Goal: Task Accomplishment & Management: Manage account settings

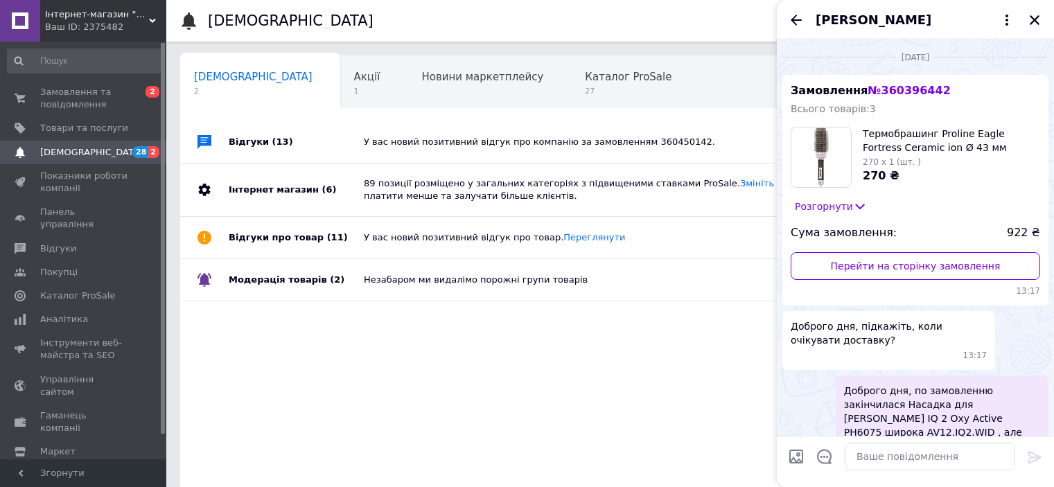
click at [147, 33] on div "Ваш ID: 2375482" at bounding box center [105, 27] width 121 height 12
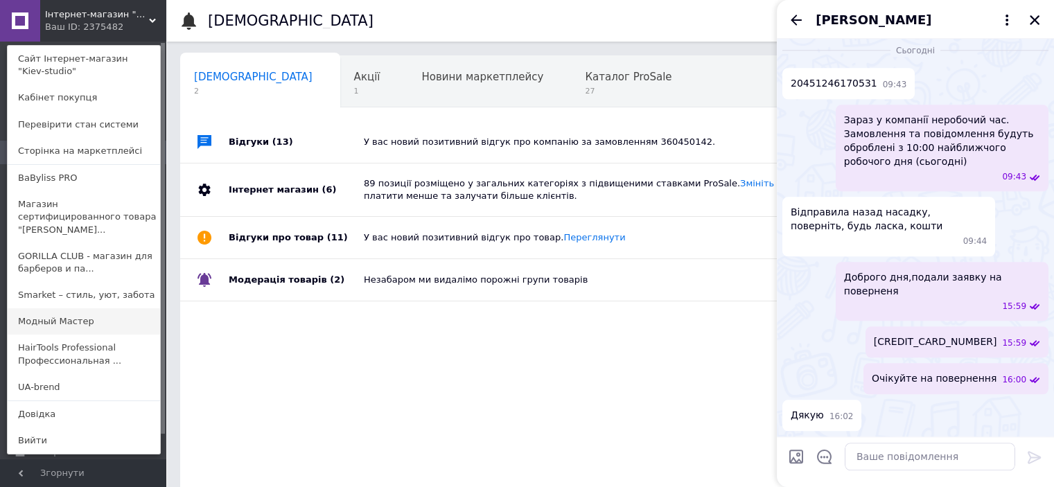
click at [78, 314] on link "Модный Мастер" at bounding box center [84, 321] width 152 height 26
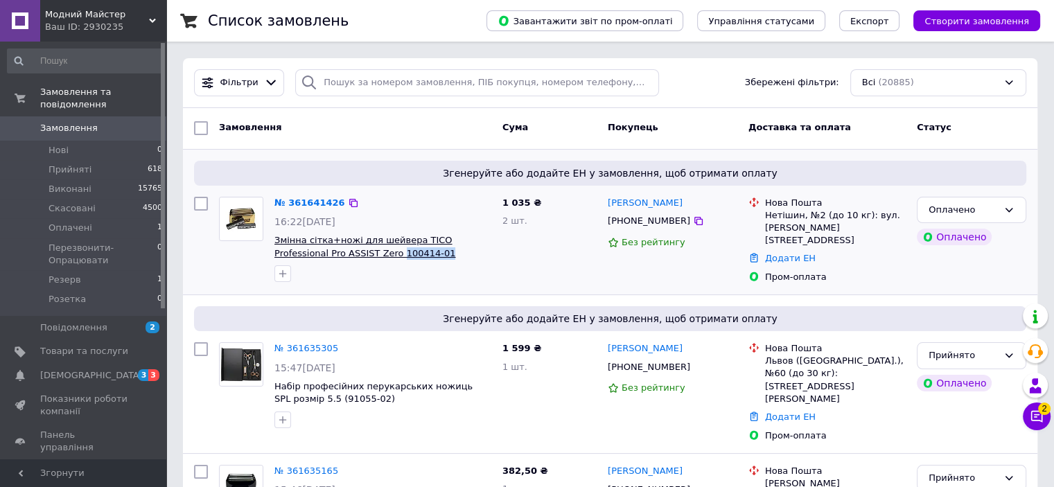
drag, startPoint x: 394, startPoint y: 253, endPoint x: 342, endPoint y: 257, distance: 52.1
click at [342, 257] on span "Змінна сітка+ножі для шейвера TICO Professional Pro ASSIST Zero 100414-01" at bounding box center [382, 247] width 217 height 26
copy span "100414-01"
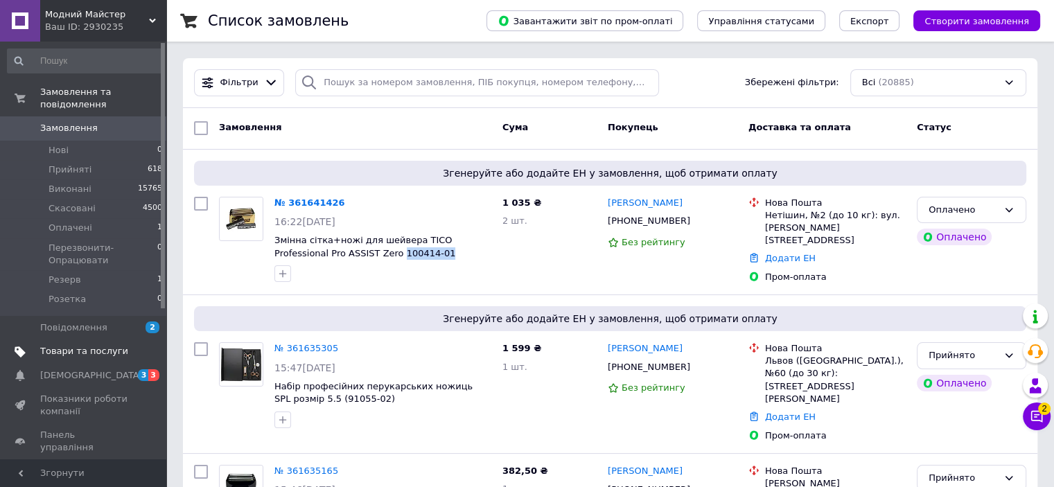
click at [91, 345] on span "Товари та послуги" at bounding box center [84, 351] width 88 height 12
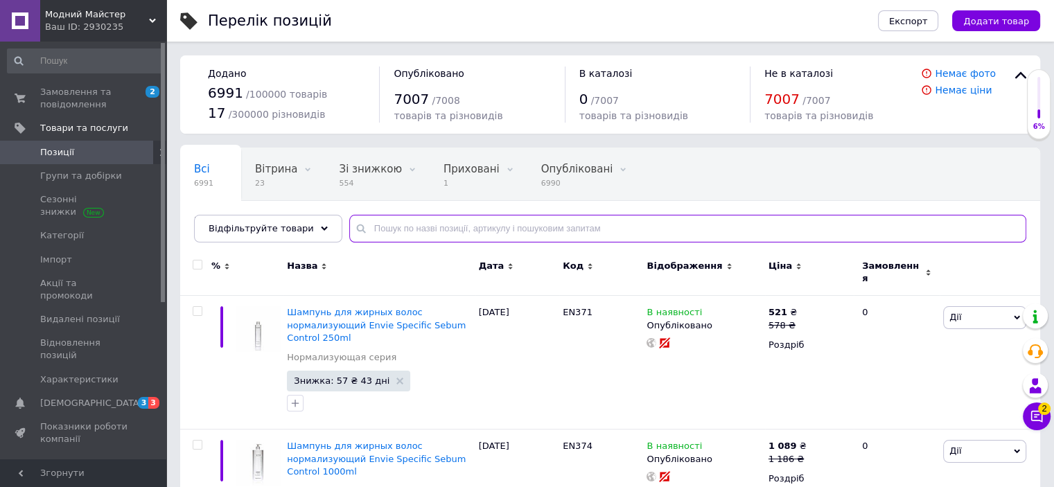
click at [470, 233] on input "text" at bounding box center [687, 229] width 677 height 28
paste input "100414-01"
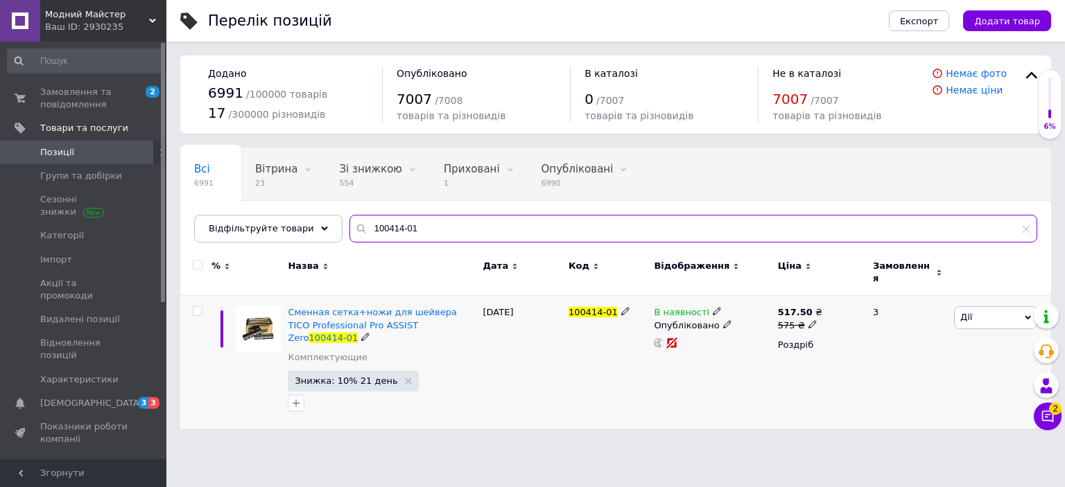
type input "100414-01"
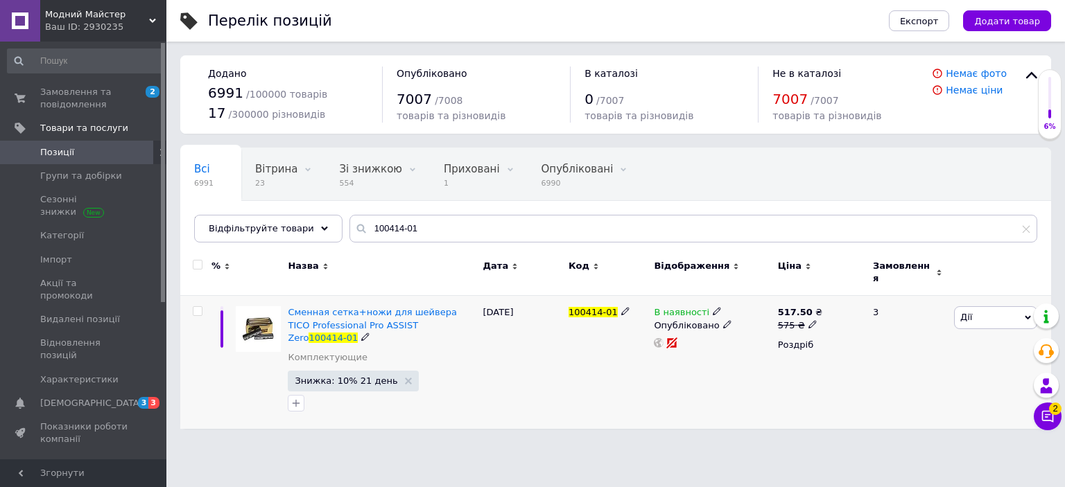
click at [712, 308] on use at bounding box center [716, 312] width 8 height 8
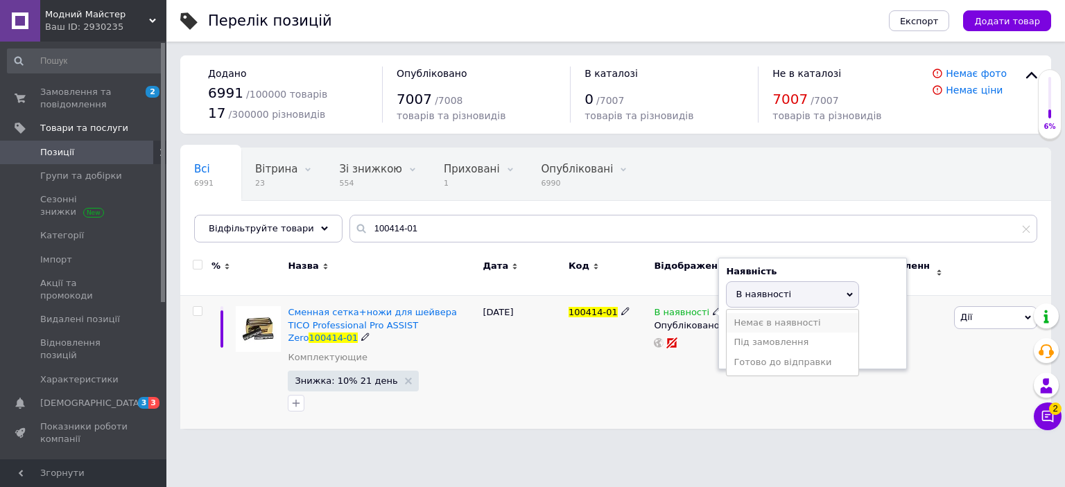
click at [753, 313] on li "Немає в наявності" at bounding box center [792, 322] width 132 height 19
click at [582, 406] on div "100414-01" at bounding box center [607, 362] width 85 height 133
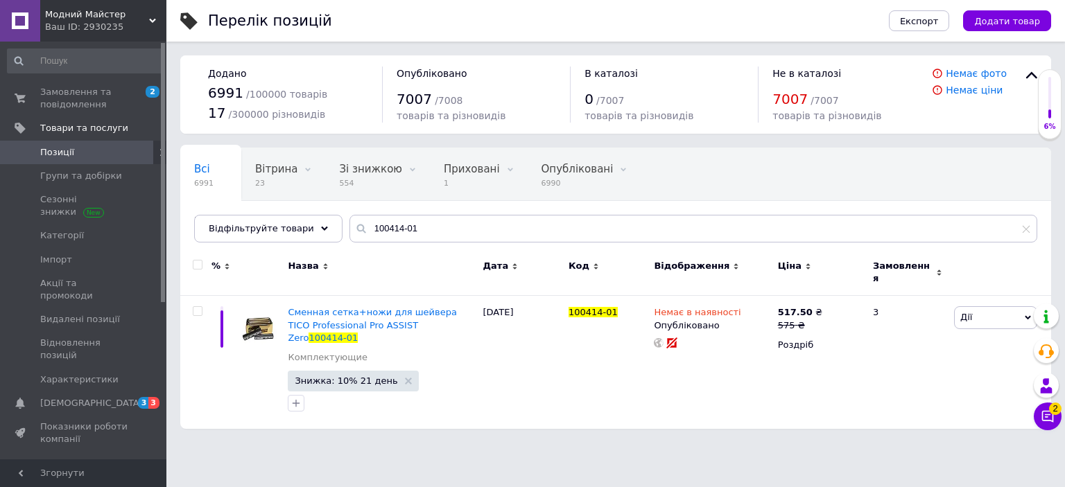
click at [100, 33] on div "Ваш ID: 2930235" at bounding box center [105, 27] width 121 height 12
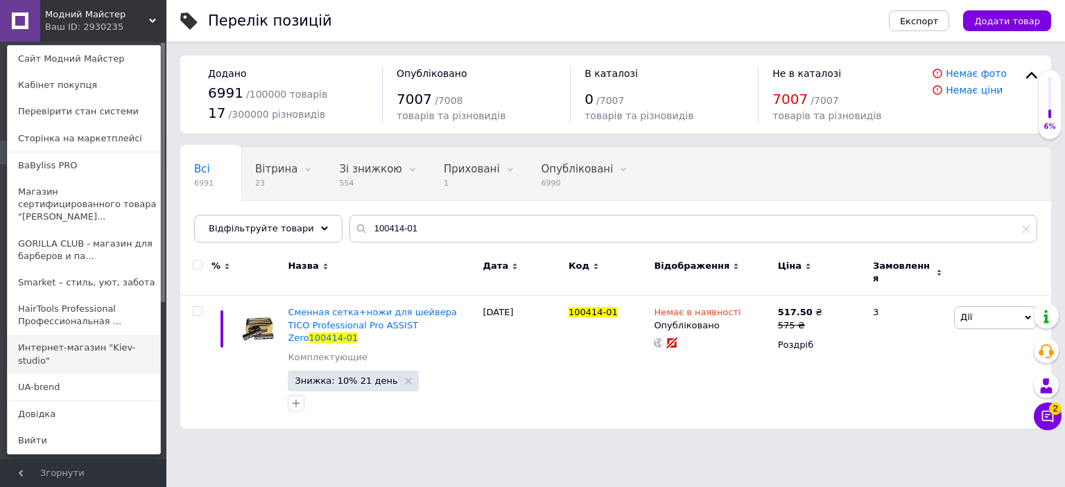
click at [108, 335] on link "Интернет-магазин "Kiev-studio"" at bounding box center [84, 354] width 152 height 39
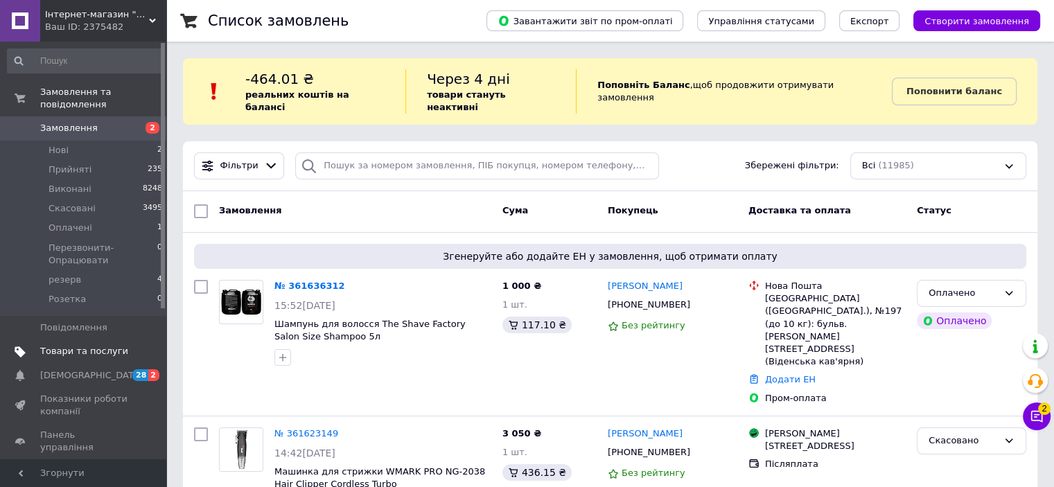
click at [108, 345] on span "Товари та послуги" at bounding box center [84, 351] width 88 height 12
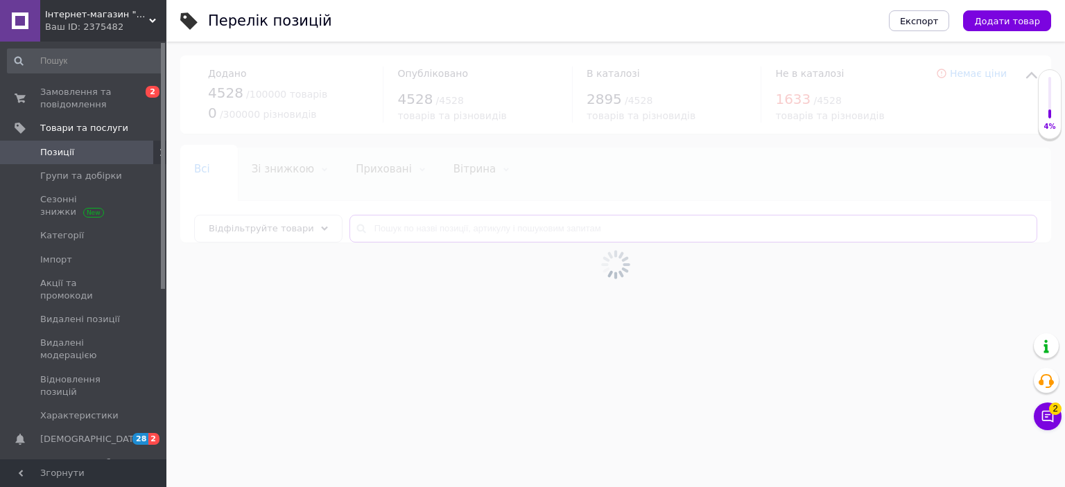
click at [399, 230] on input "text" at bounding box center [693, 229] width 688 height 28
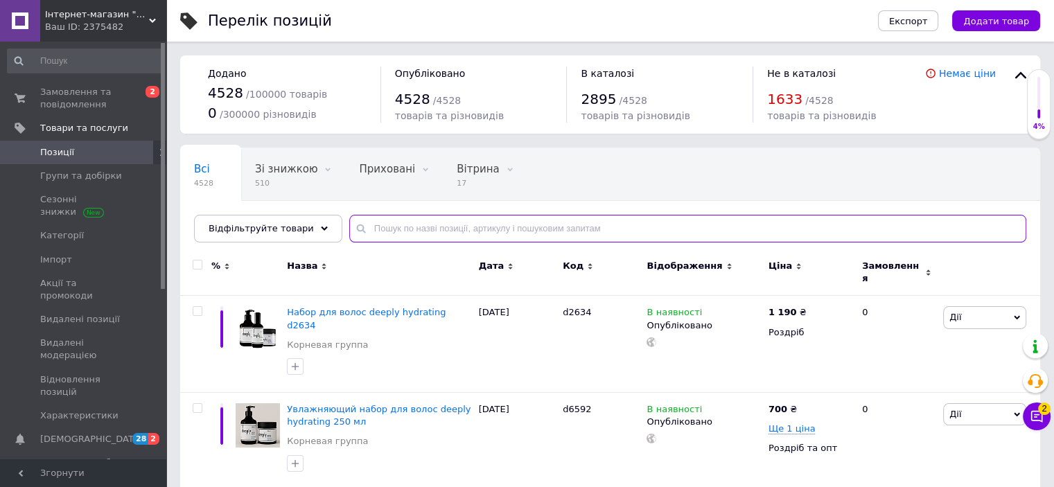
paste input "100414-01"
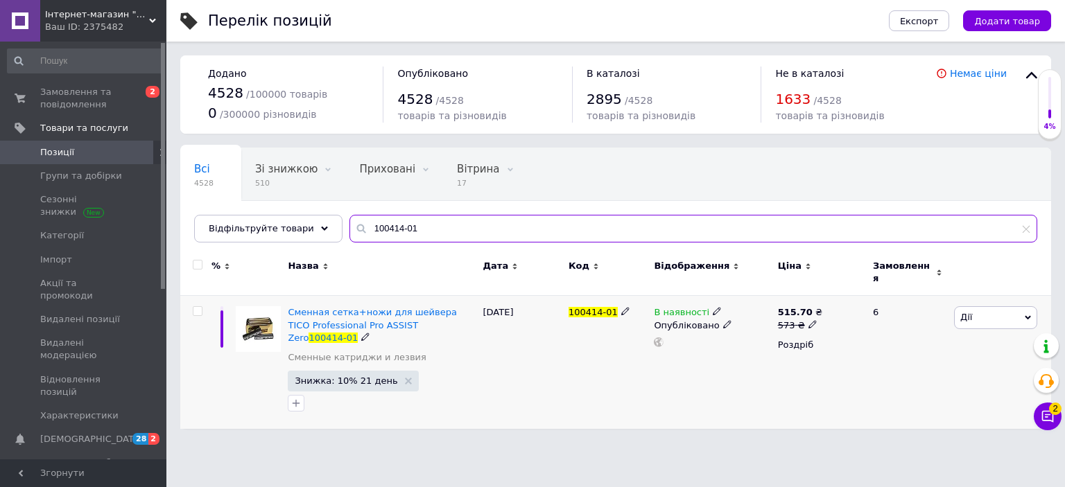
type input "100414-01"
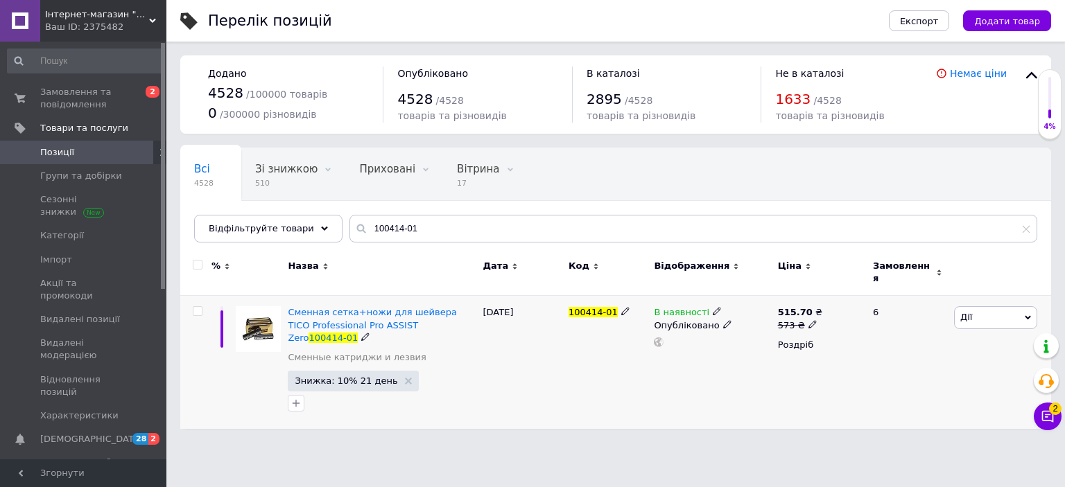
click at [712, 307] on icon at bounding box center [716, 311] width 8 height 8
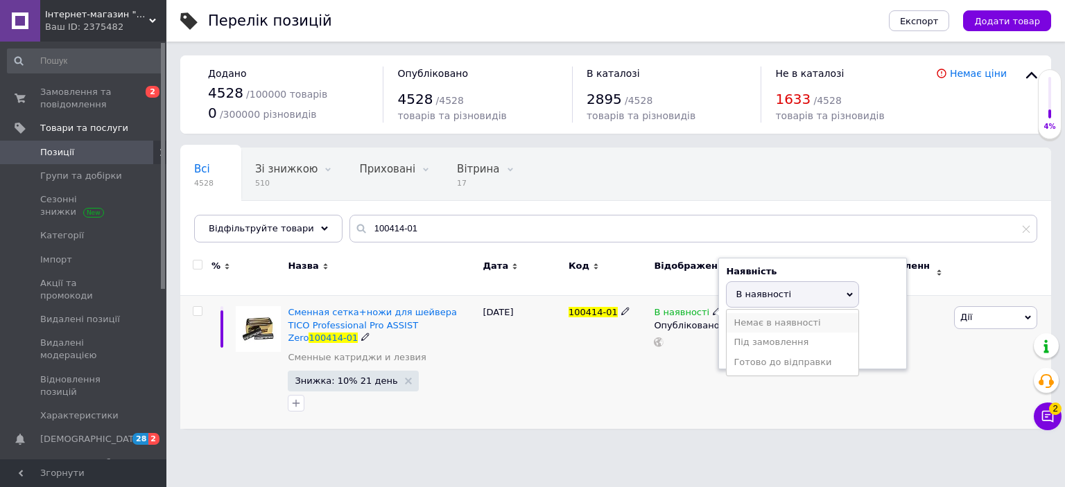
click at [757, 313] on li "Немає в наявності" at bounding box center [792, 322] width 132 height 19
click at [607, 378] on div "100414-01" at bounding box center [607, 362] width 85 height 133
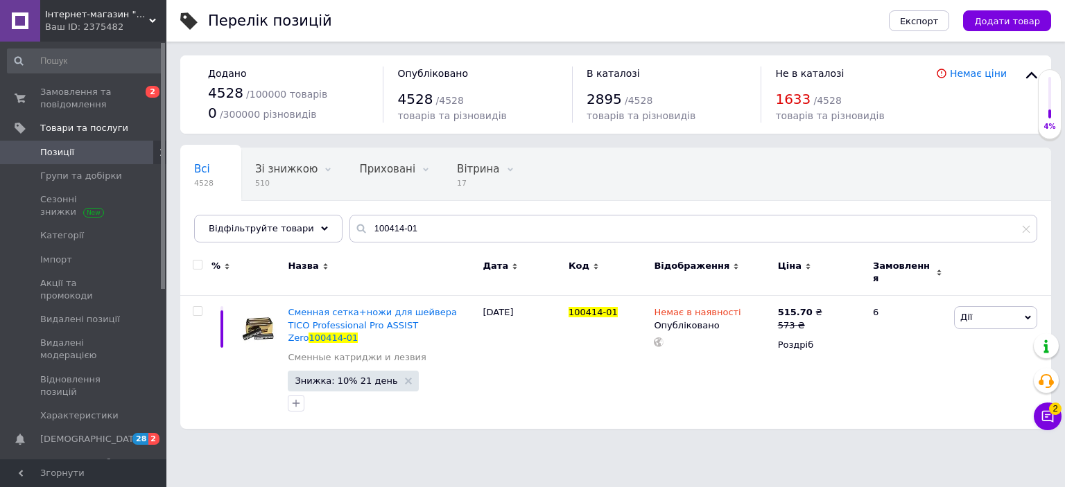
click at [134, 21] on div "Ваш ID: 2375482" at bounding box center [105, 27] width 121 height 12
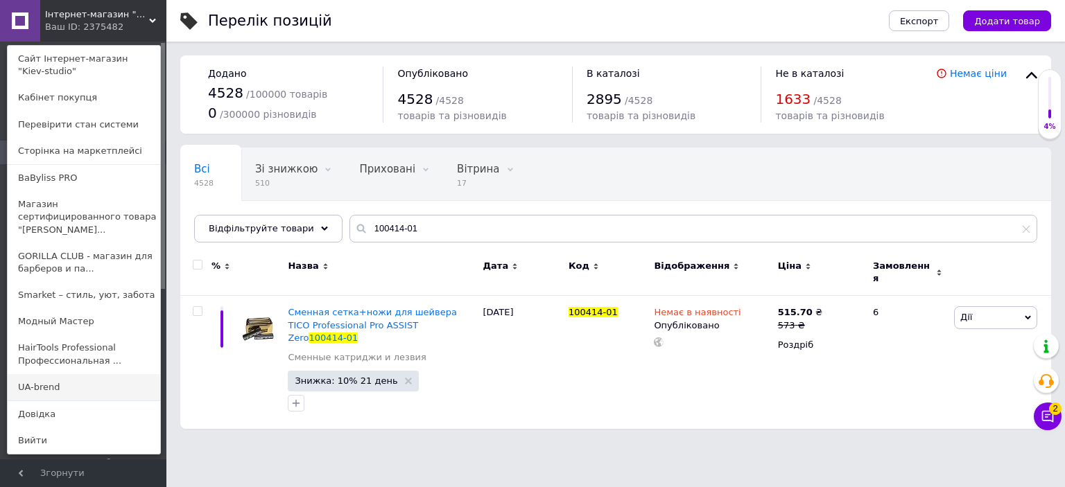
click at [94, 374] on link "UA-brend" at bounding box center [84, 387] width 152 height 26
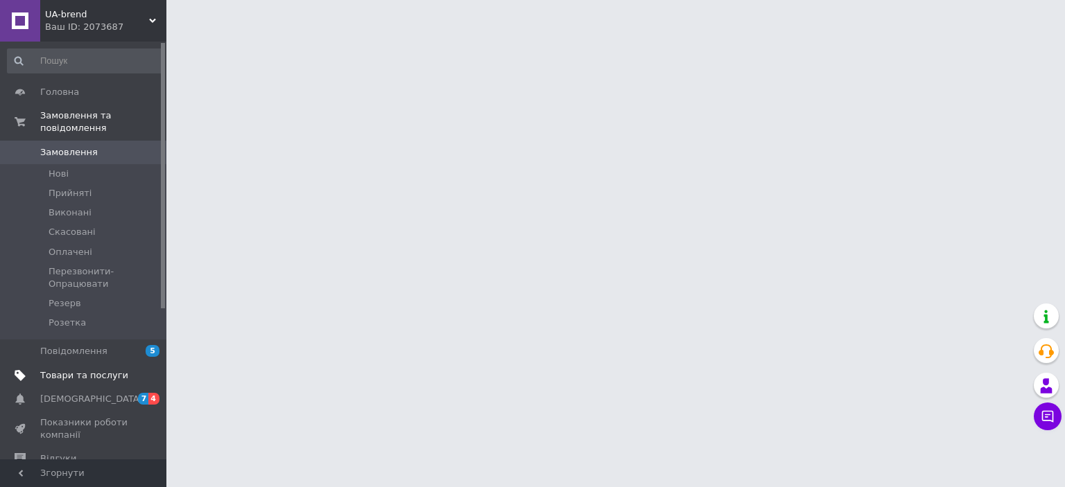
click at [127, 369] on span "Товари та послуги" at bounding box center [84, 375] width 88 height 12
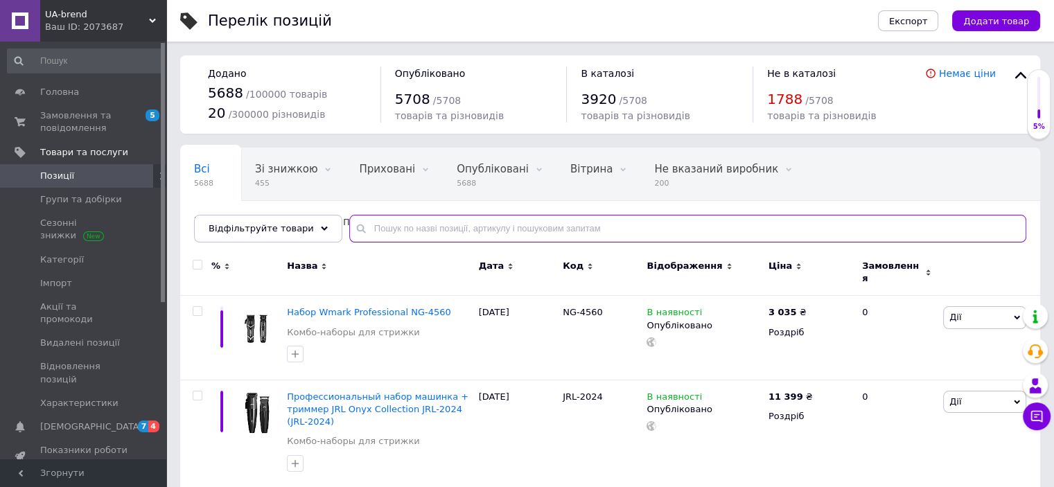
paste input "100414-01"
click at [415, 229] on input "text" at bounding box center [687, 229] width 677 height 28
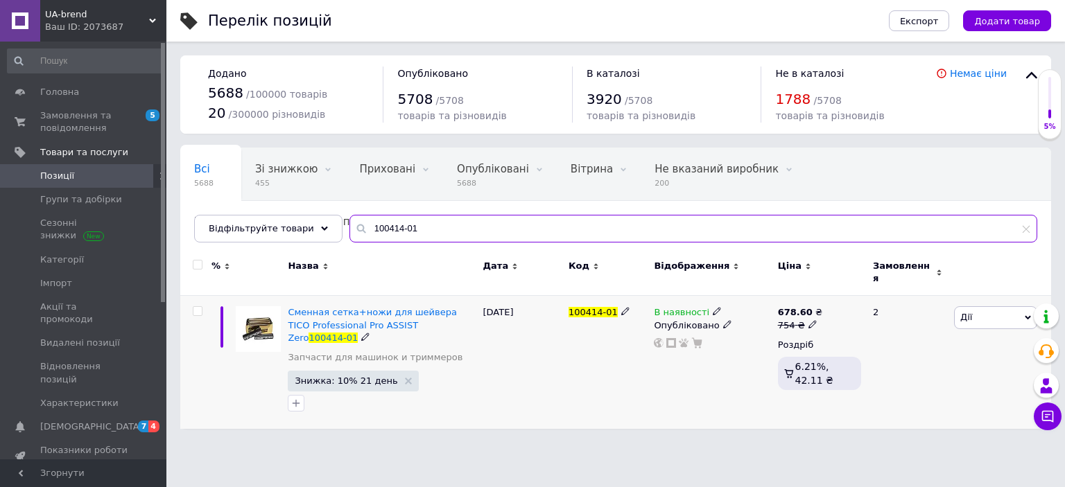
type input "100414-01"
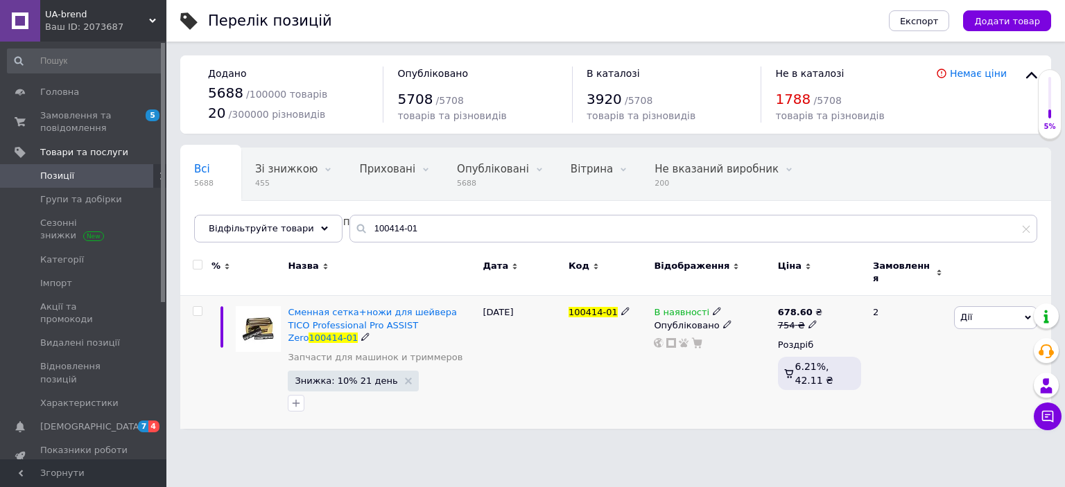
click at [713, 306] on div "В наявності" at bounding box center [712, 312] width 116 height 12
click at [712, 306] on span at bounding box center [716, 311] width 8 height 10
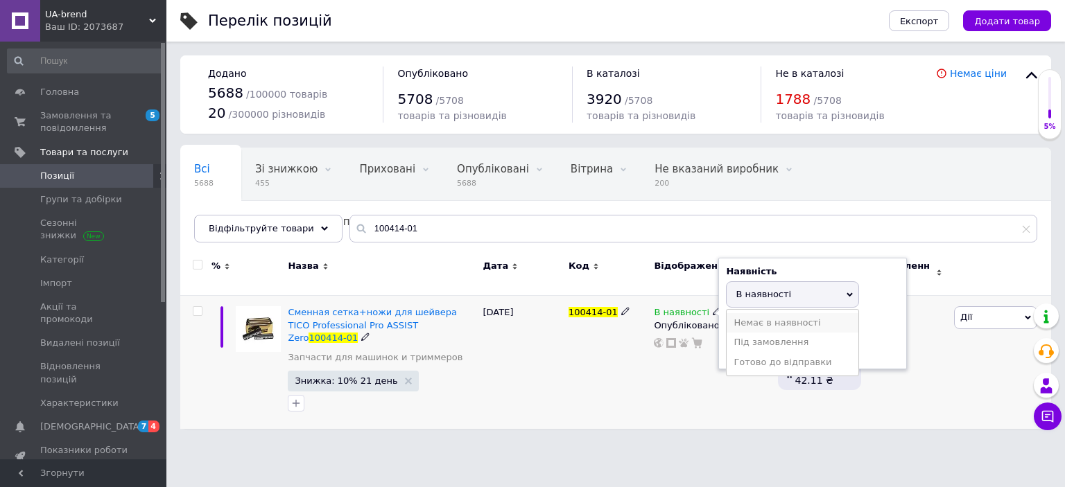
click at [785, 314] on li "Немає в наявності" at bounding box center [792, 322] width 132 height 19
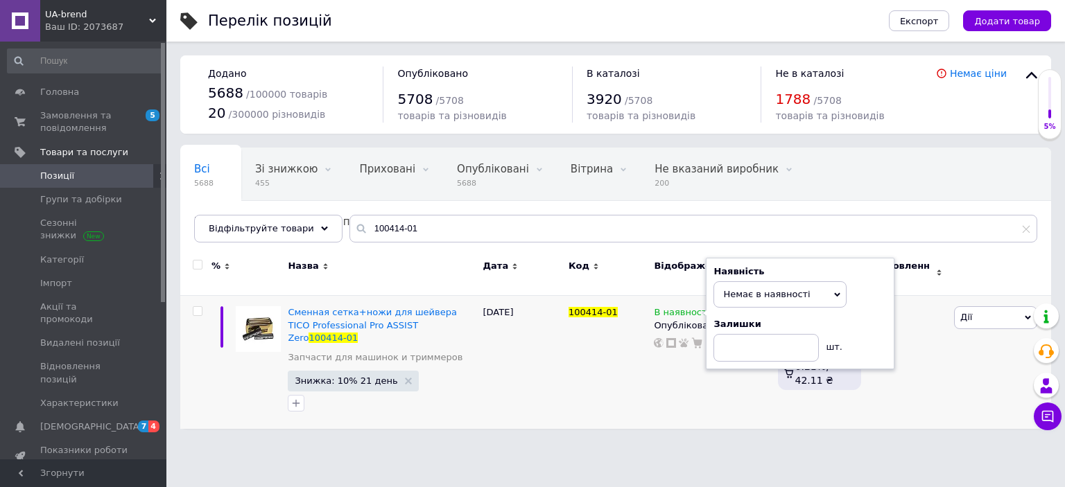
click at [128, 14] on span "UA-brend" at bounding box center [97, 14] width 104 height 12
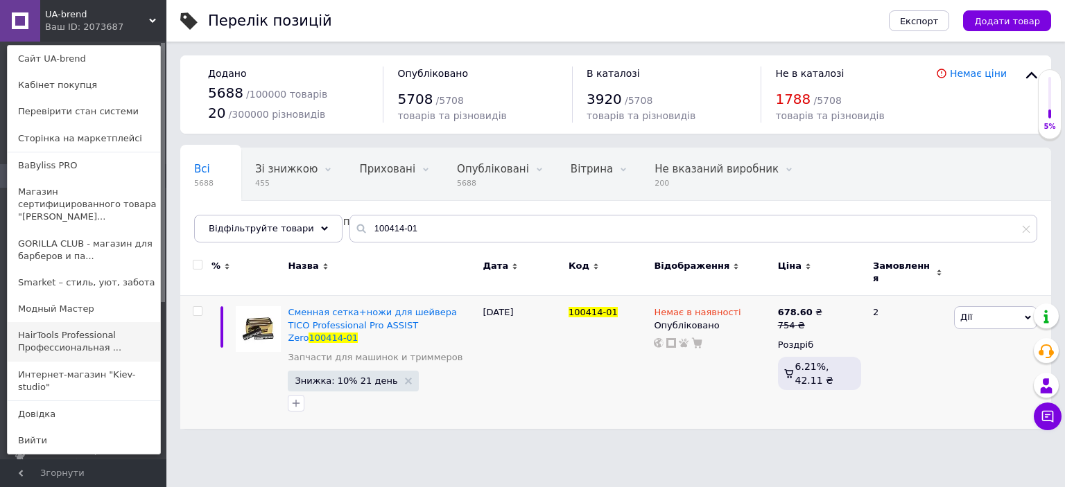
click at [72, 322] on link "HairTools Professional Профессиональная ..." at bounding box center [84, 341] width 152 height 39
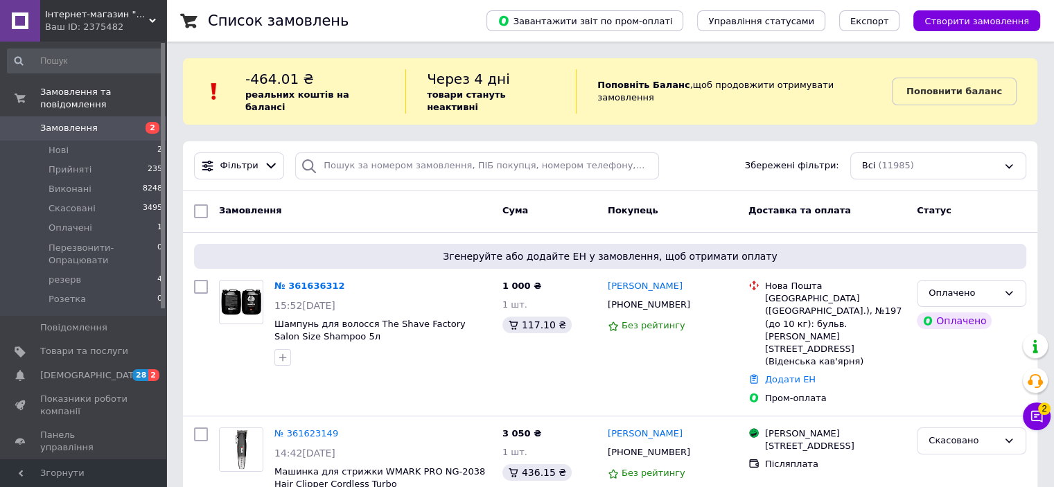
click at [968, 199] on div "Статус" at bounding box center [971, 211] width 121 height 25
click at [125, 369] on span "[DEMOGRAPHIC_DATA]" at bounding box center [84, 375] width 88 height 12
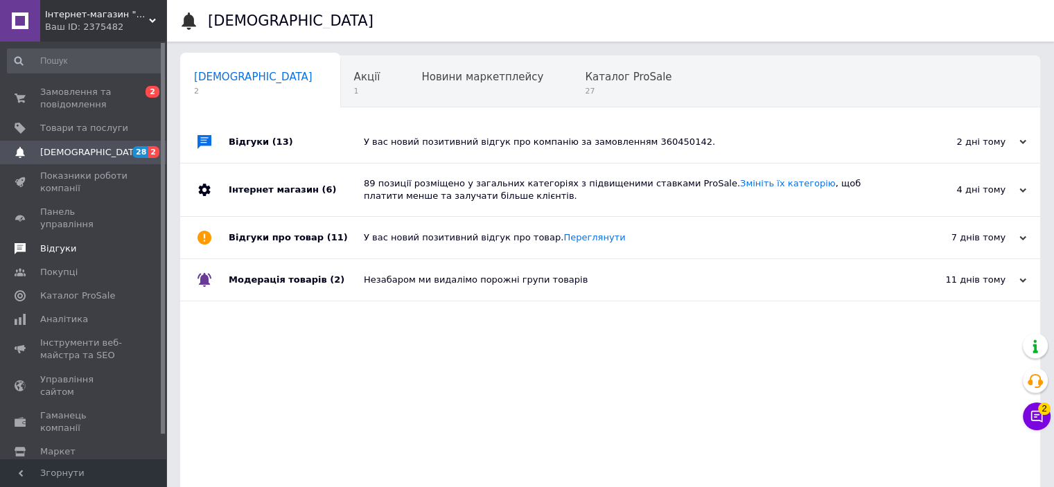
click at [91, 243] on span "Відгуки" at bounding box center [84, 249] width 88 height 12
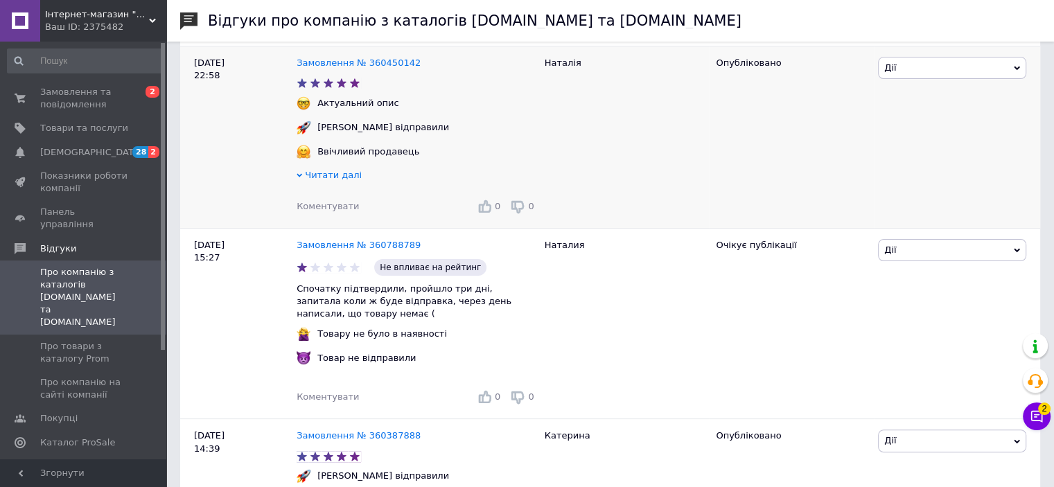
scroll to position [277, 0]
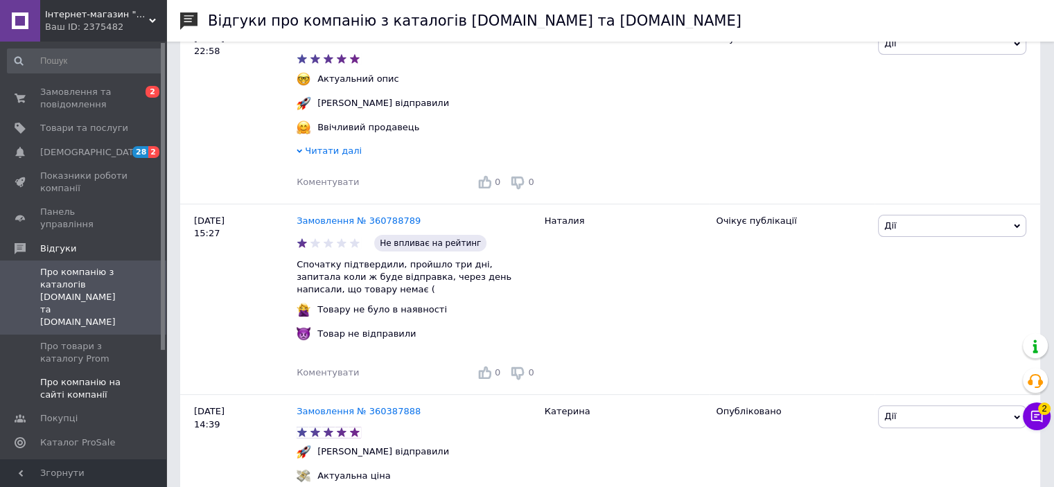
click at [114, 376] on span "Про компанію на сайті компанії" at bounding box center [84, 388] width 88 height 25
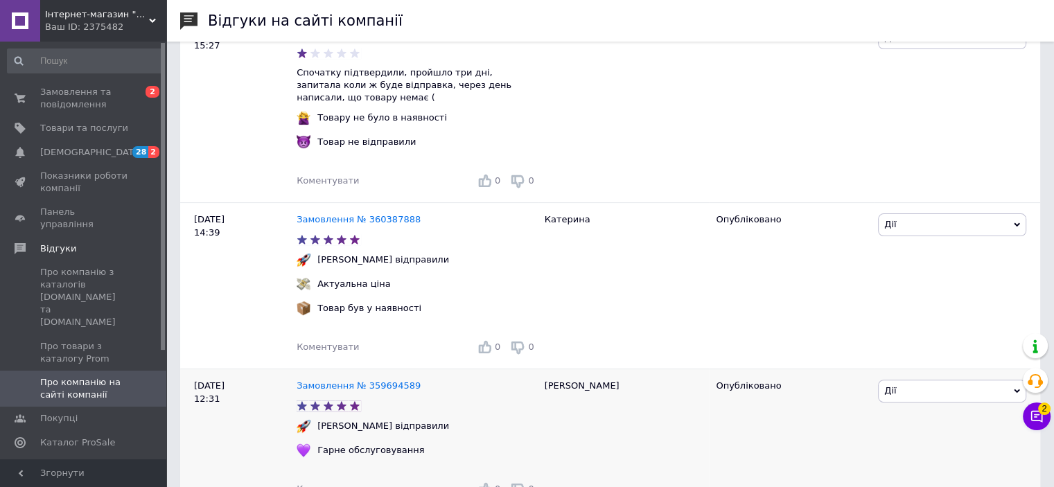
scroll to position [416, 0]
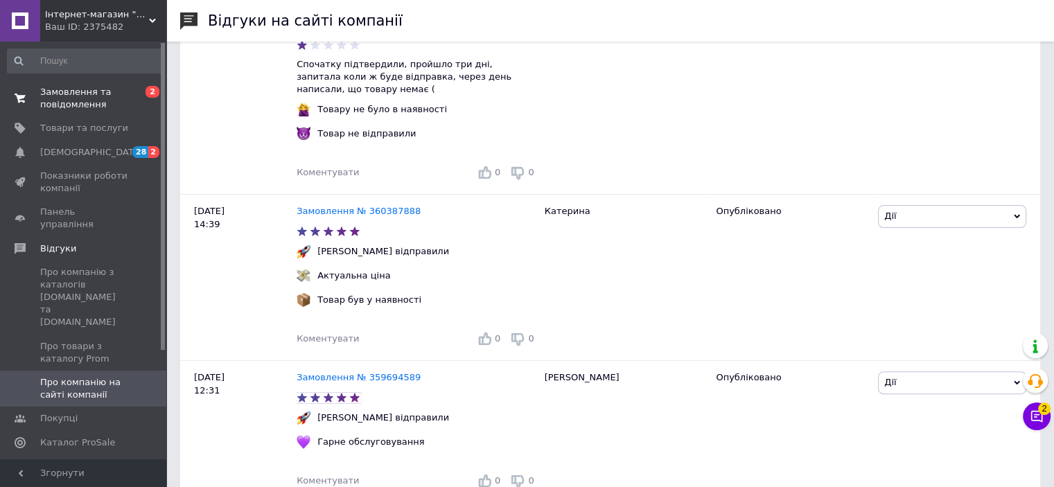
click at [118, 99] on span "Замовлення та повідомлення" at bounding box center [84, 98] width 88 height 25
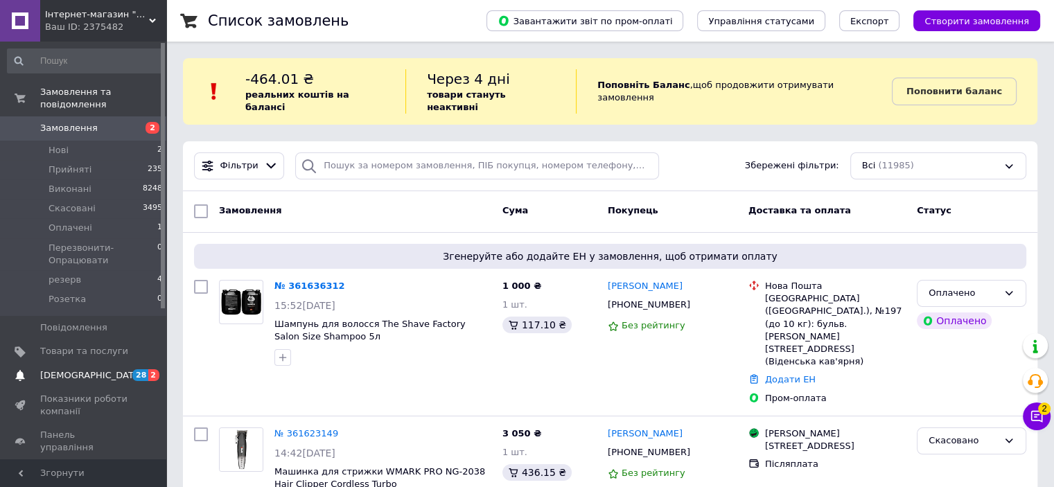
click at [131, 369] on span "28 2" at bounding box center [147, 375] width 38 height 12
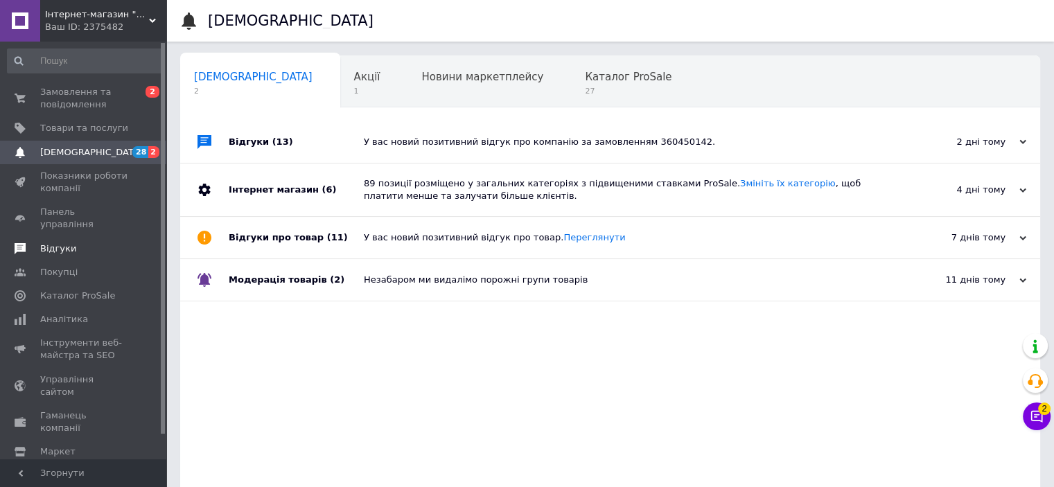
click at [78, 246] on link "Відгуки" at bounding box center [85, 249] width 170 height 24
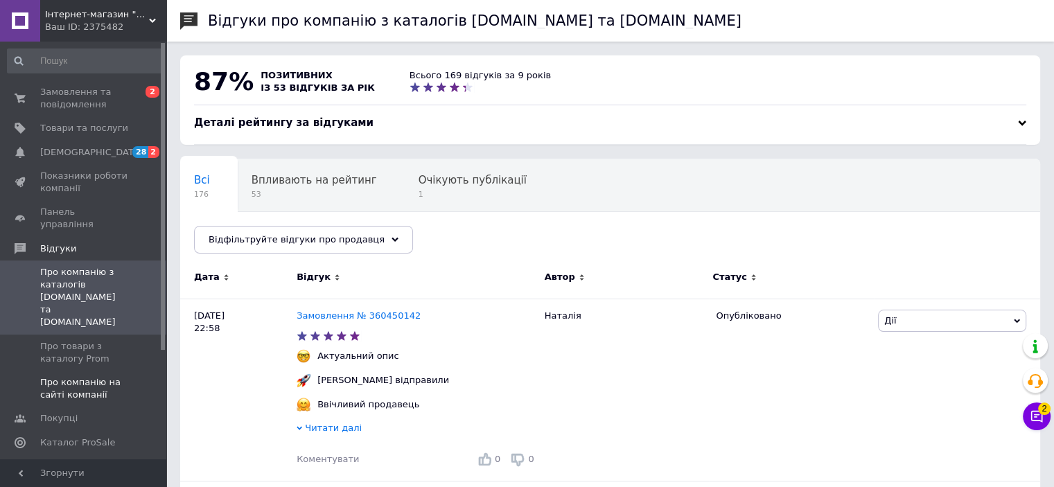
click at [86, 376] on span "Про компанію на сайті компанії" at bounding box center [84, 388] width 88 height 25
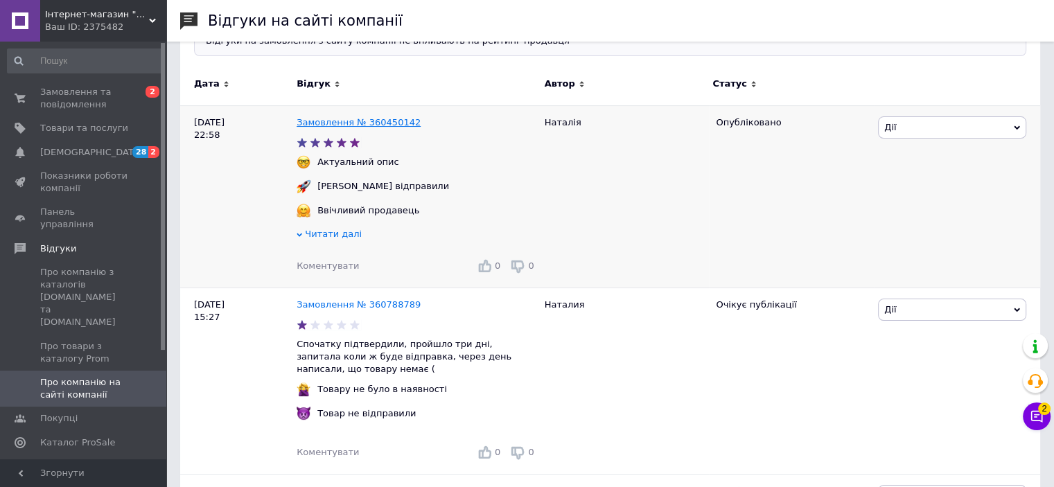
scroll to position [139, 0]
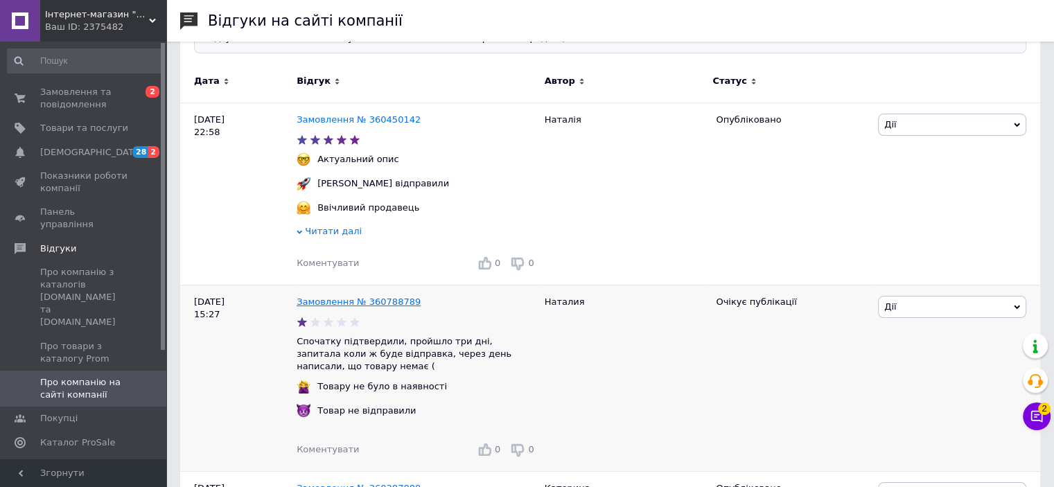
click at [360, 307] on link "Замовлення № 360788789" at bounding box center [359, 302] width 124 height 10
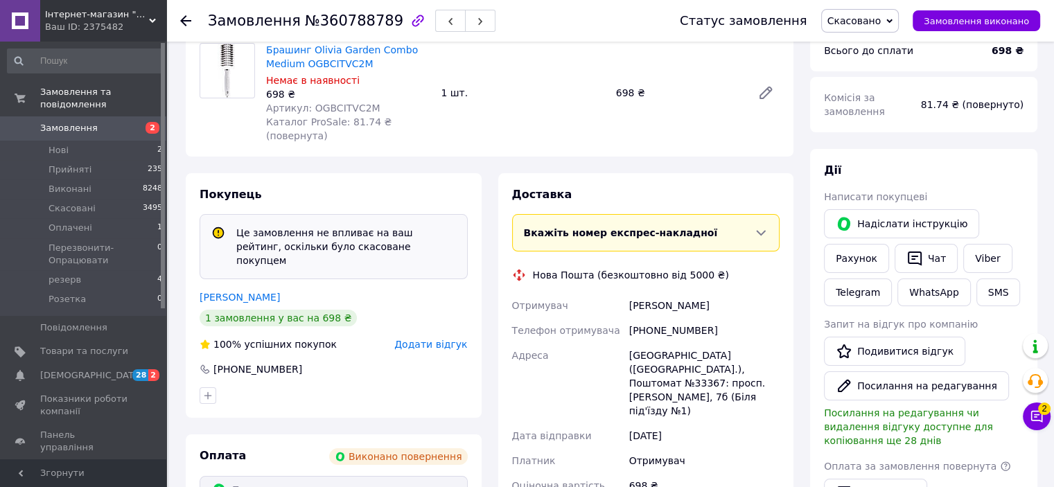
scroll to position [208, 0]
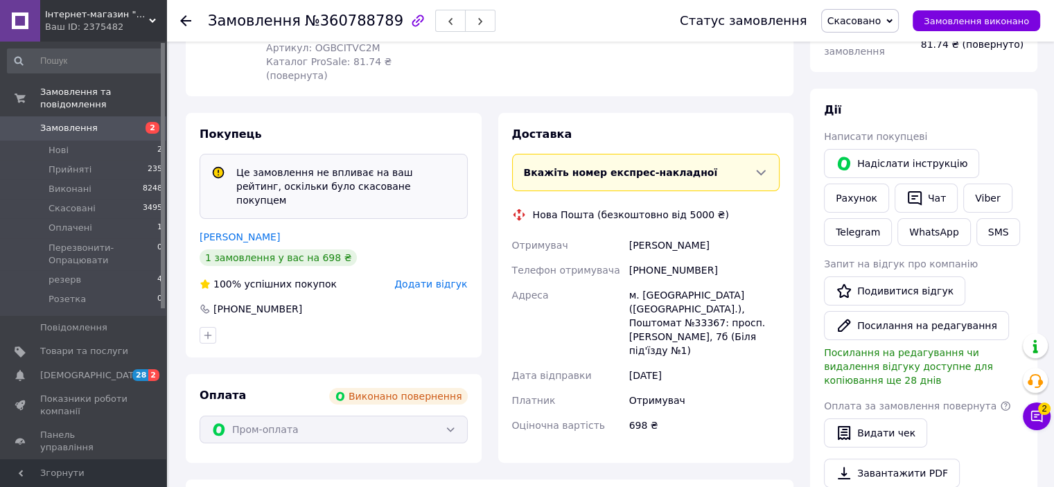
click at [654, 259] on div "[PHONE_NUMBER]" at bounding box center [705, 270] width 156 height 25
click at [654, 259] on div "+380503347352" at bounding box center [705, 270] width 156 height 25
copy div "380503347352"
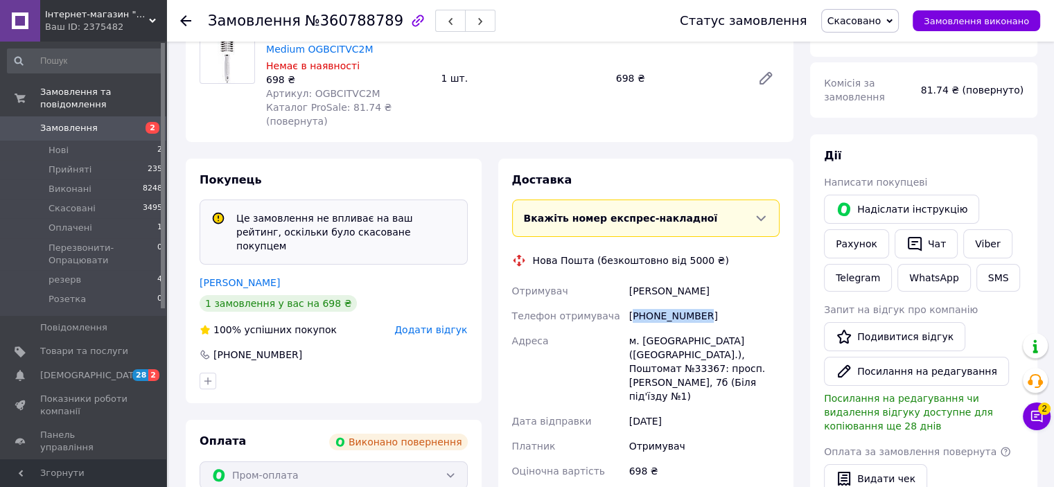
scroll to position [139, 0]
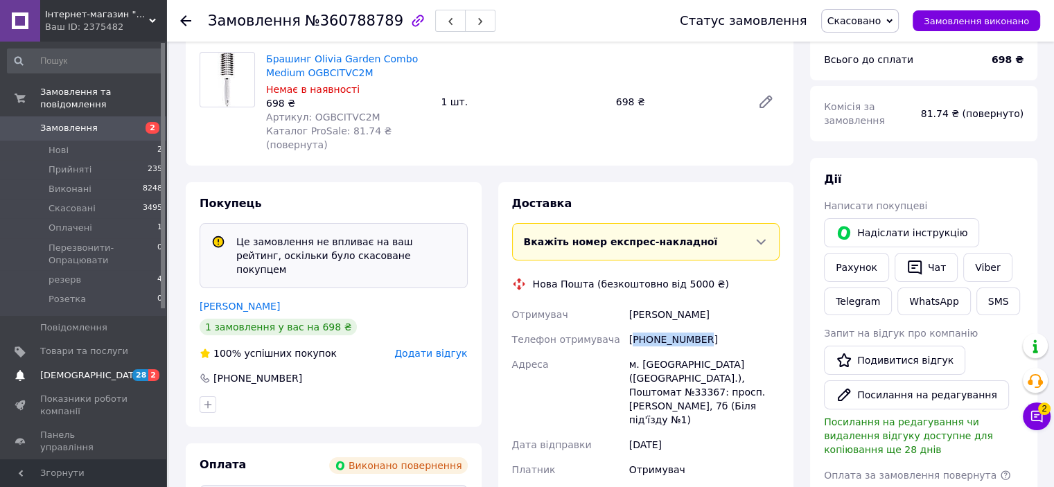
click at [130, 374] on link "Сповіщення 28 2" at bounding box center [85, 376] width 170 height 24
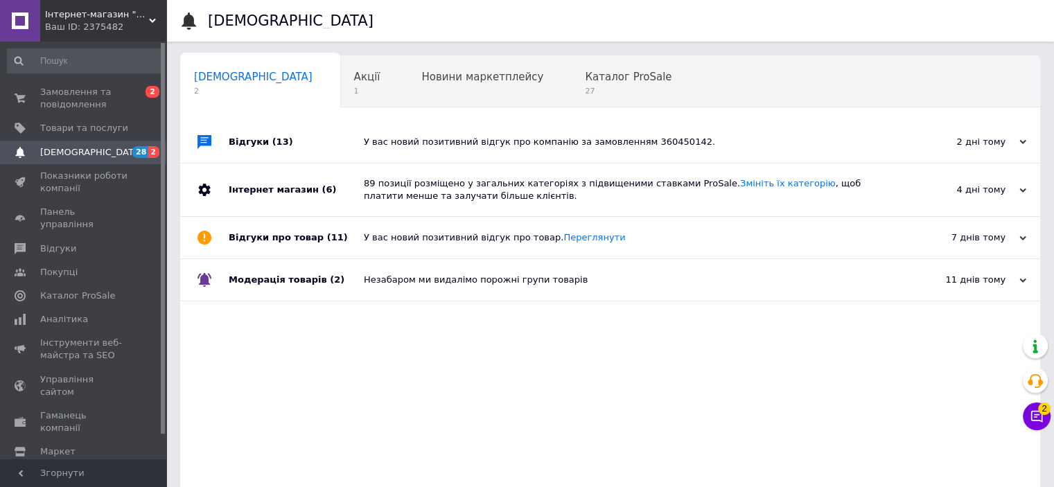
click at [120, 19] on span "Інтернет-магазин "Kiev-studio"" at bounding box center [97, 14] width 104 height 12
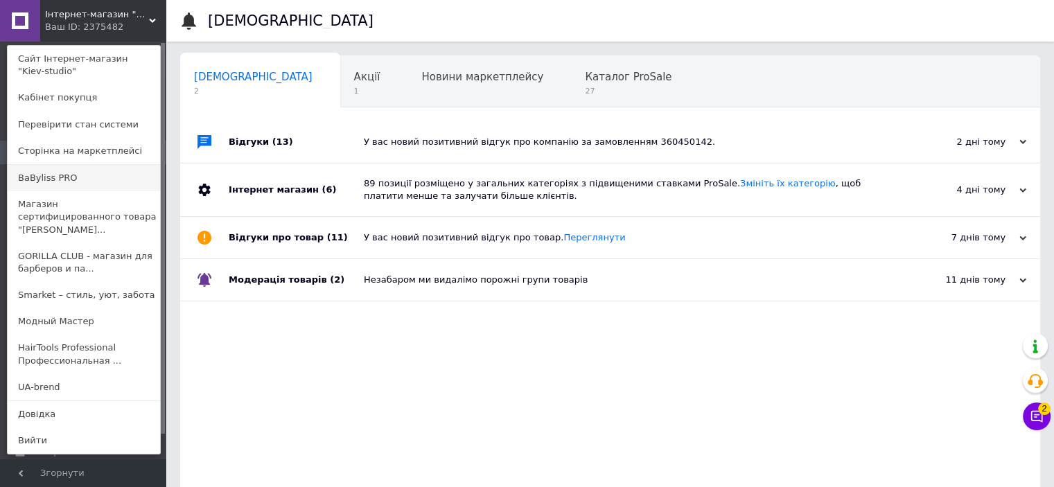
click at [103, 182] on link "BaByliss PRO" at bounding box center [84, 178] width 152 height 26
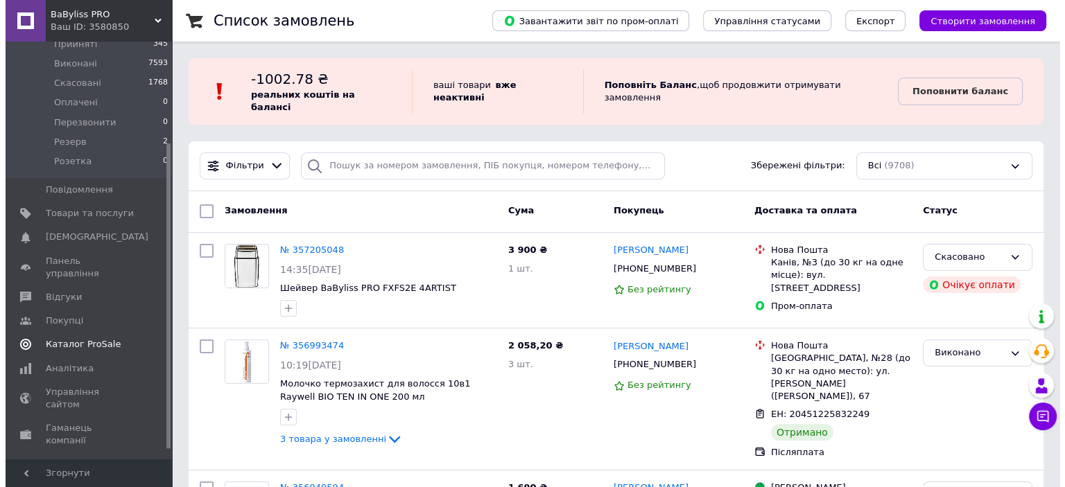
scroll to position [139, 0]
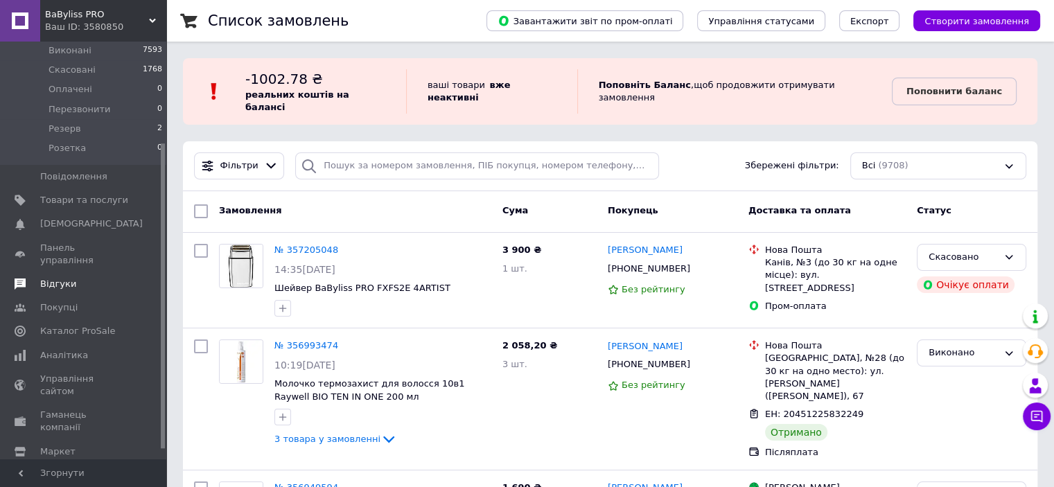
click at [88, 278] on span "Відгуки" at bounding box center [84, 284] width 88 height 12
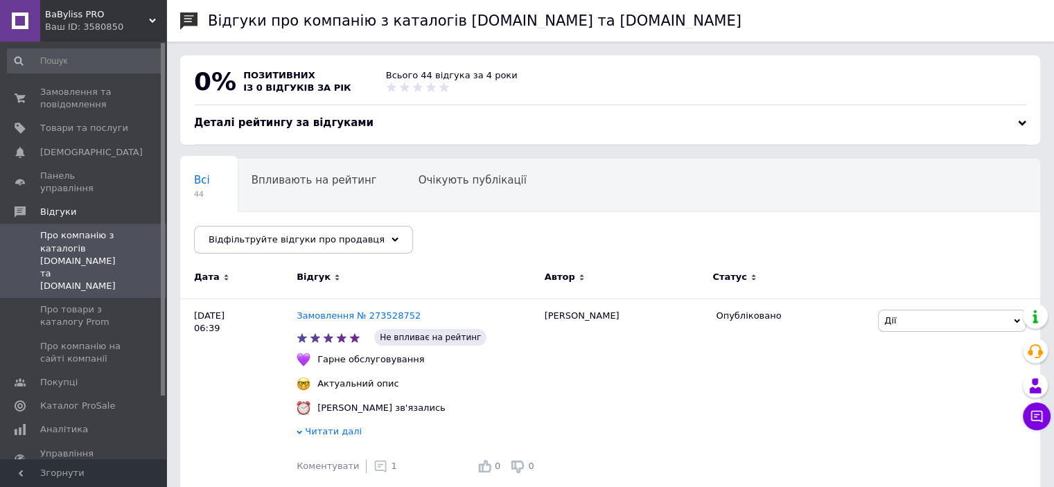
click at [121, 17] on span "BaByliss PRO" at bounding box center [97, 14] width 104 height 12
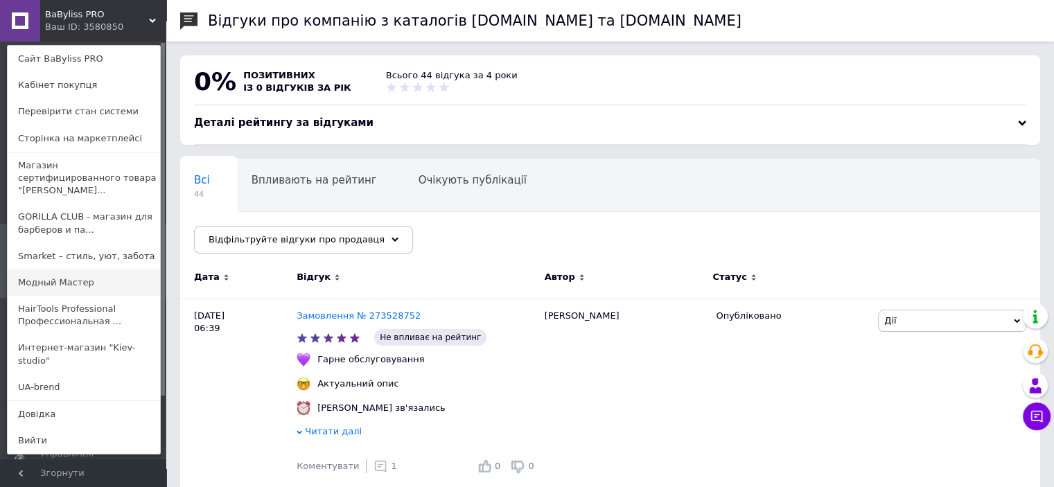
click at [102, 270] on link "Модный Мастер" at bounding box center [84, 283] width 152 height 26
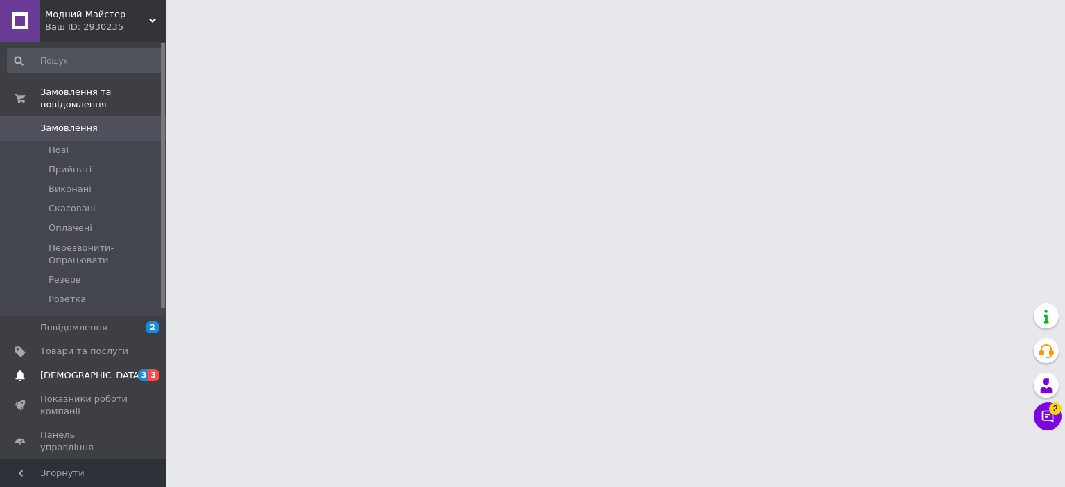
click at [123, 369] on span "[DEMOGRAPHIC_DATA]" at bounding box center [84, 375] width 88 height 12
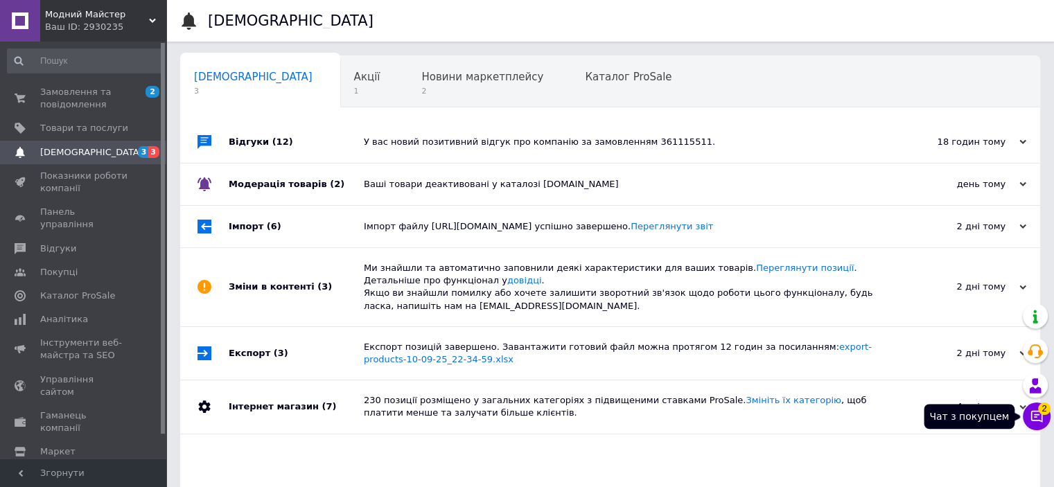
click at [1046, 421] on button "Чат з покупцем 2" at bounding box center [1037, 417] width 28 height 28
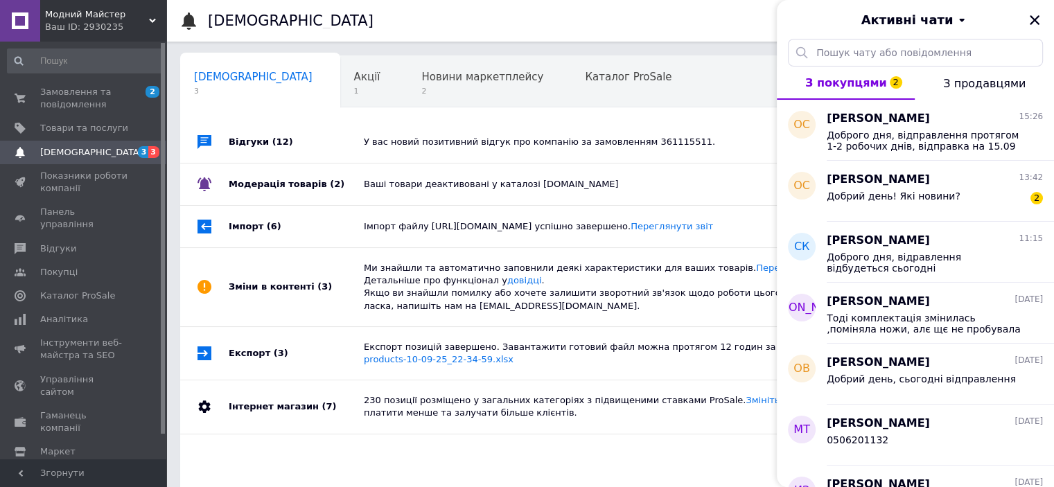
click at [125, 26] on div "Ваш ID: 2930235" at bounding box center [105, 27] width 121 height 12
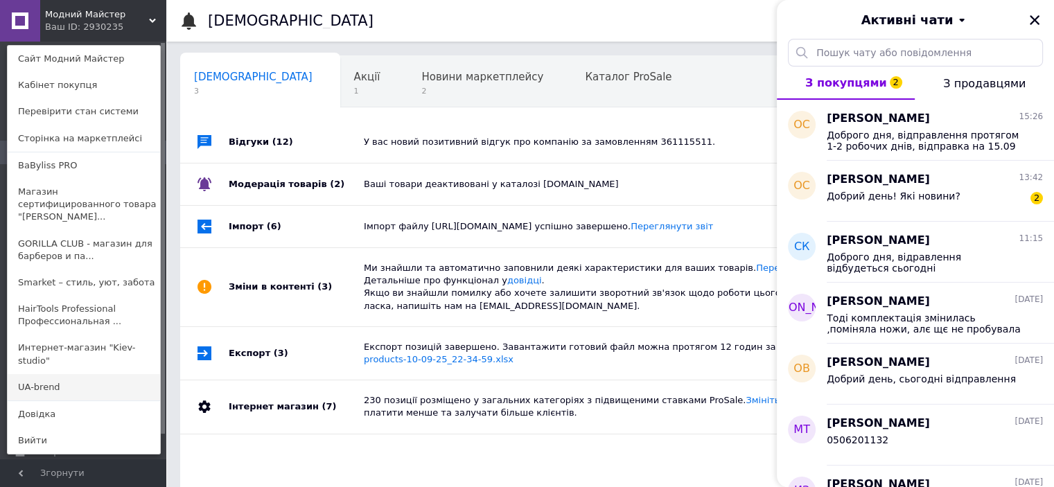
click at [94, 374] on link "UA-brend" at bounding box center [84, 387] width 152 height 26
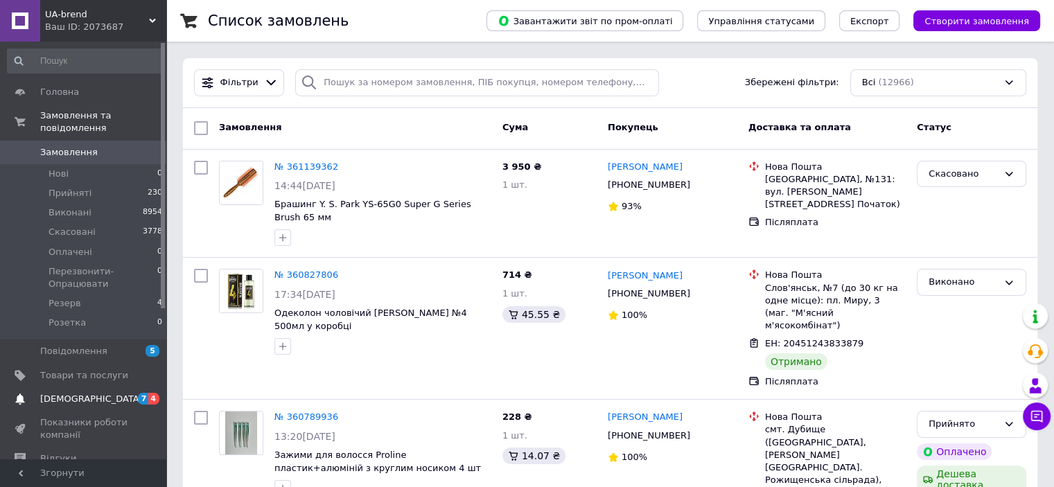
click at [137, 393] on span "7 4" at bounding box center [147, 399] width 38 height 12
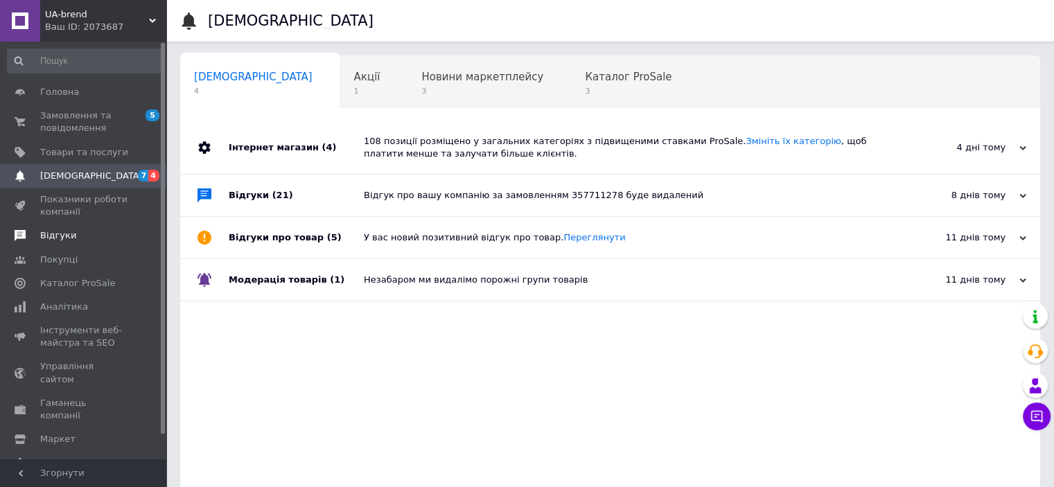
click at [95, 235] on span "Відгуки" at bounding box center [84, 235] width 88 height 12
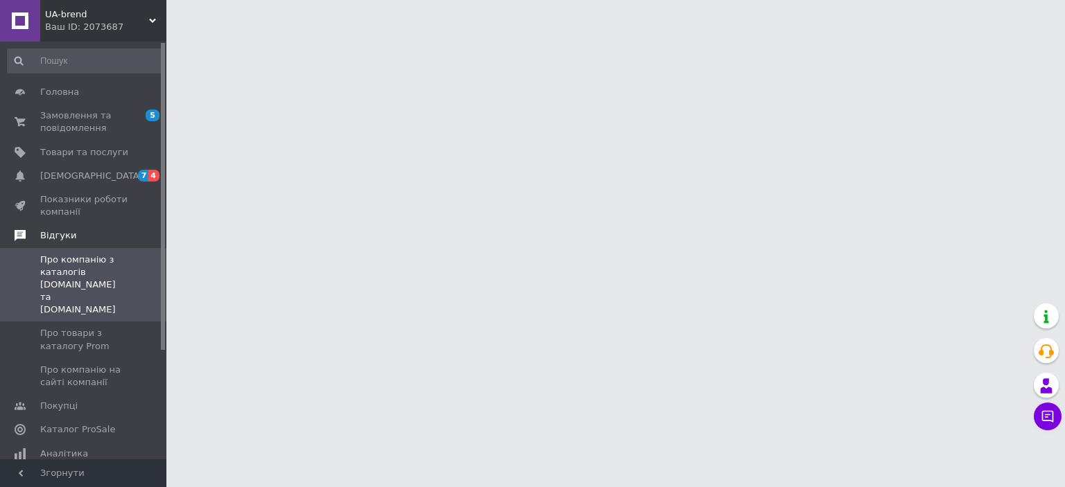
click at [95, 235] on span "Відгуки" at bounding box center [103, 235] width 126 height 12
click at [130, 8] on span "UA-brend" at bounding box center [97, 14] width 104 height 12
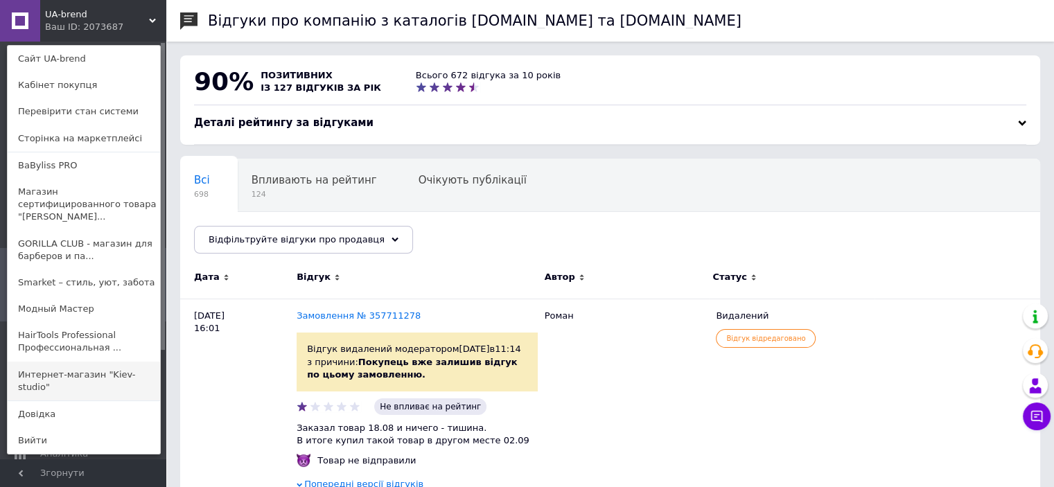
click at [116, 362] on link "Интернет-магазин "Kiev-studio"" at bounding box center [84, 381] width 152 height 39
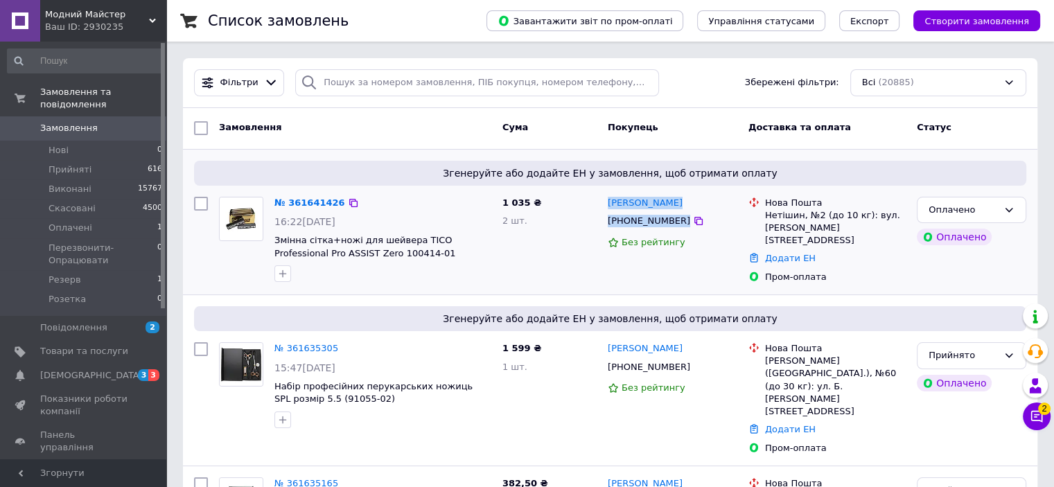
drag, startPoint x: 674, startPoint y: 221, endPoint x: 605, endPoint y: 208, distance: 69.9
click at [605, 208] on div "[PERSON_NAME] [PHONE_NUMBER] Без рейтингу" at bounding box center [672, 240] width 141 height 98
drag, startPoint x: 818, startPoint y: 218, endPoint x: 774, endPoint y: 216, distance: 44.4
click at [774, 216] on div "Нетішин, №2 (до 10 кг): вул. [PERSON_NAME][STREET_ADDRESS]" at bounding box center [835, 228] width 141 height 38
drag, startPoint x: 761, startPoint y: 213, endPoint x: 776, endPoint y: 216, distance: 15.5
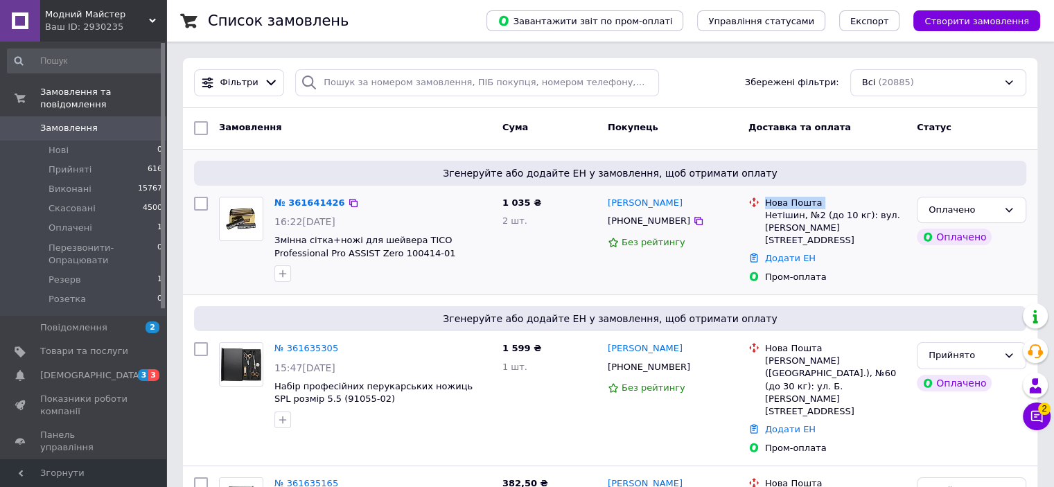
click at [776, 216] on div "Нова Пошта Нетішин, №2 (до 10 кг): вул. [PERSON_NAME][STREET_ADDRESS]" at bounding box center [827, 222] width 163 height 51
drag, startPoint x: 789, startPoint y: 214, endPoint x: 801, endPoint y: 212, distance: 12.6
click at [790, 214] on div "Нетішин, №2 (до 10 кг): вул. [PERSON_NAME][STREET_ADDRESS]" at bounding box center [835, 228] width 141 height 38
drag, startPoint x: 823, startPoint y: 212, endPoint x: 775, endPoint y: 214, distance: 47.9
click at [776, 214] on div "Нетішин, №2 (до 10 кг): вул. [PERSON_NAME][STREET_ADDRESS]" at bounding box center [835, 228] width 141 height 38
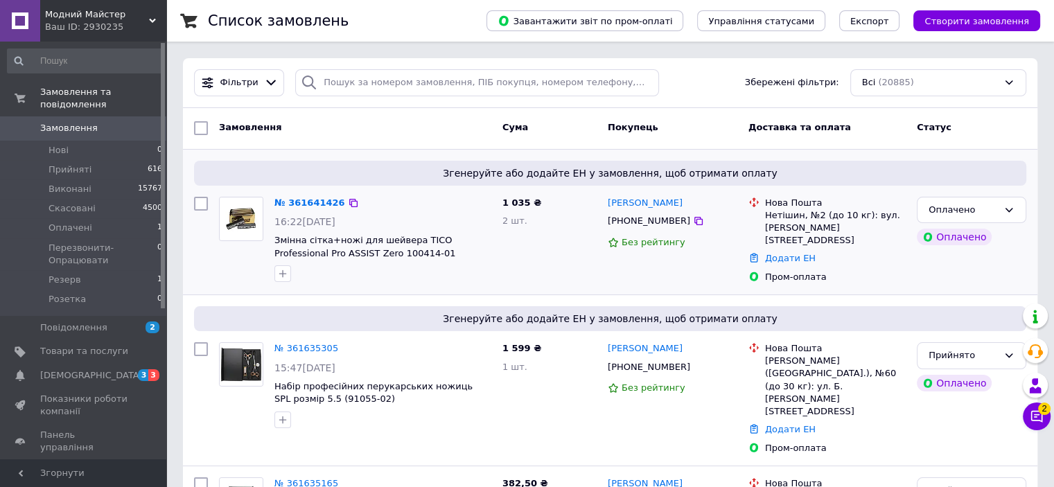
click at [772, 214] on div "Нетішин, №2 (до 10 кг): вул. [PERSON_NAME][STREET_ADDRESS]" at bounding box center [835, 228] width 141 height 38
click at [771, 214] on div "Нетішин, №2 (до 10 кг): вул. [PERSON_NAME][STREET_ADDRESS]" at bounding box center [835, 228] width 141 height 38
click at [769, 214] on div "Нетішин, №2 (до 10 кг): вул. [PERSON_NAME][STREET_ADDRESS]" at bounding box center [835, 228] width 141 height 38
drag, startPoint x: 821, startPoint y: 216, endPoint x: 779, endPoint y: 216, distance: 41.6
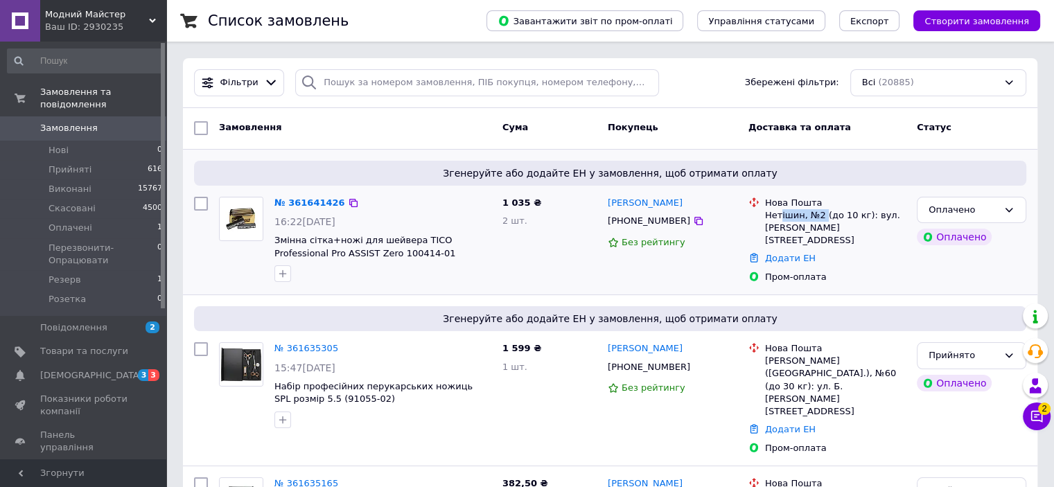
click at [779, 216] on div "Нетішин, №2 (до 10 кг): вул. [PERSON_NAME][STREET_ADDRESS]" at bounding box center [835, 228] width 141 height 38
drag, startPoint x: 765, startPoint y: 217, endPoint x: 819, endPoint y: 218, distance: 54.1
click at [819, 218] on div "Нетішин, №2 (до 10 кг): вул. [PERSON_NAME][STREET_ADDRESS]" at bounding box center [835, 228] width 141 height 38
copy div "Нетішин, №2"
click at [1040, 412] on span "2" at bounding box center [1044, 409] width 12 height 12
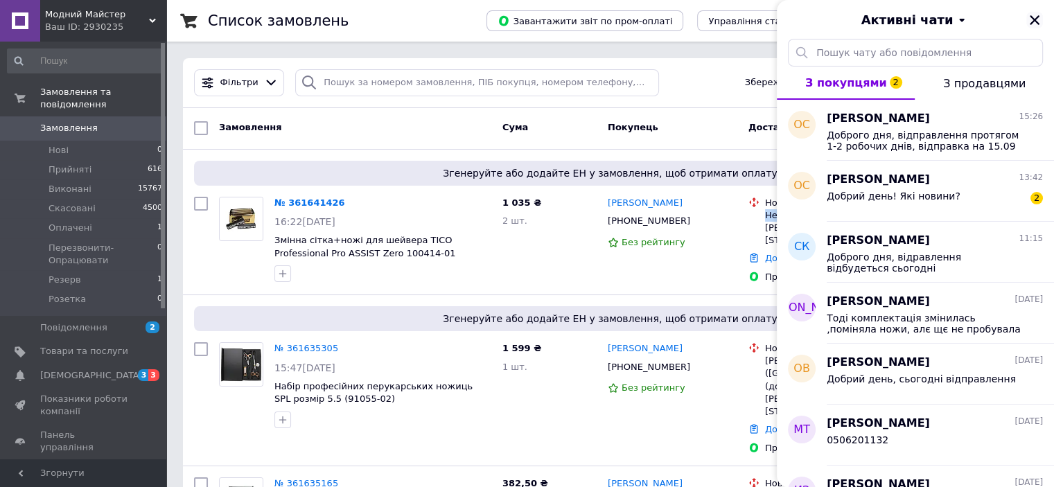
click at [1037, 23] on icon "Закрити" at bounding box center [1035, 20] width 10 height 10
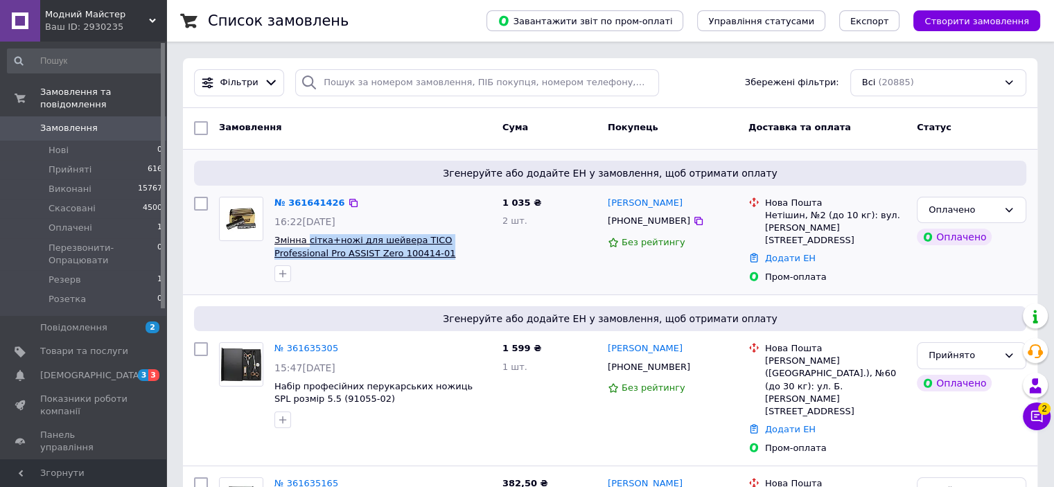
drag, startPoint x: 394, startPoint y: 254, endPoint x: 294, endPoint y: 236, distance: 101.4
click at [300, 238] on span "Змінна сітка+ножі для шейвера TICO Professional Pro ASSIST Zero 100414-01" at bounding box center [382, 247] width 217 height 26
click at [279, 233] on div "№ 361641426 16:22[DATE] Змінна сітка+ножі для шейвера TICO Professional Pro ASS…" at bounding box center [383, 239] width 228 height 97
drag, startPoint x: 272, startPoint y: 231, endPoint x: 383, endPoint y: 257, distance: 114.0
click at [383, 257] on div "№ 361641426 16:22[DATE] Змінна сітка+ножі для шейвера TICO Professional Pro ASS…" at bounding box center [383, 239] width 228 height 97
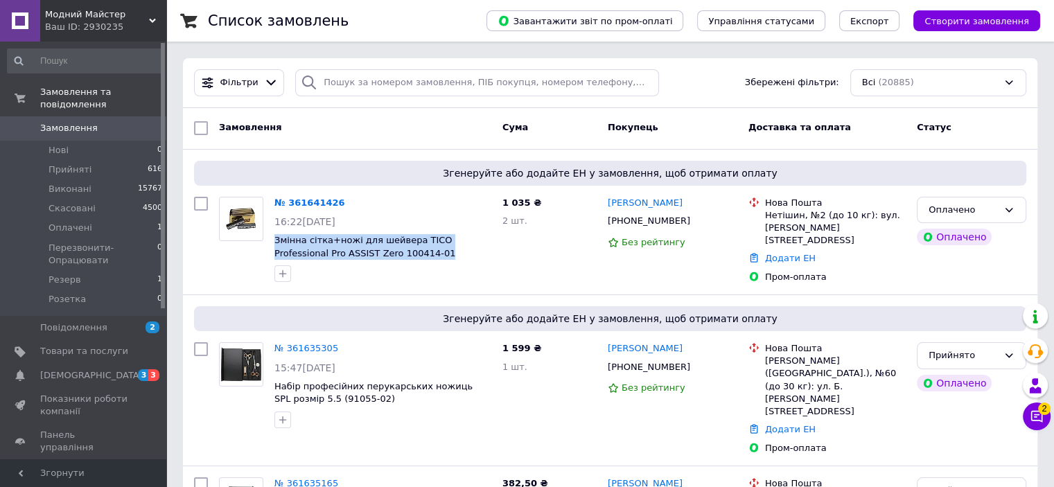
copy span "Змінна сітка+ножі для шейвера TICO Professional Pro ASSIST Zero 100414-01"
click at [773, 253] on link "Додати ЕН" at bounding box center [790, 258] width 51 height 10
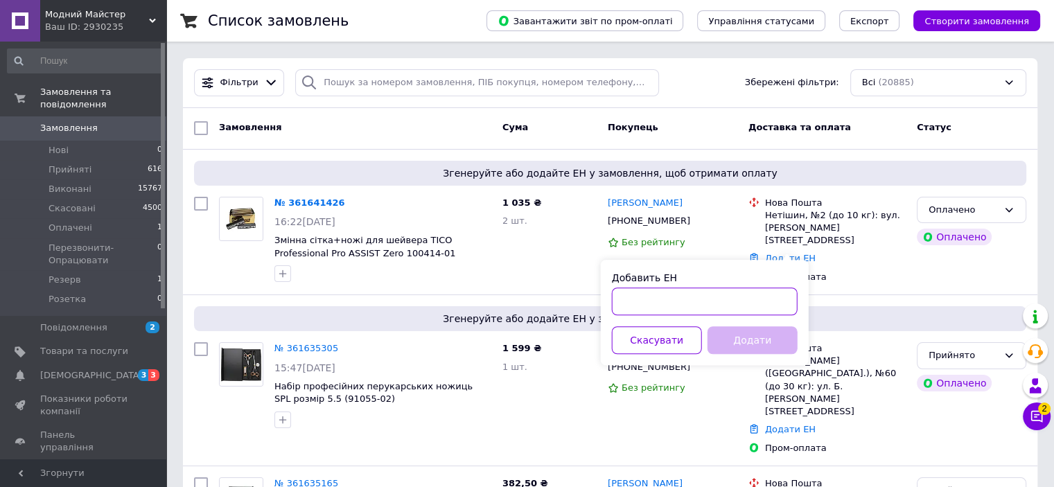
click at [724, 293] on input "Добавить ЕН" at bounding box center [705, 302] width 186 height 28
paste input "20451247433238"
type input "20451247433238"
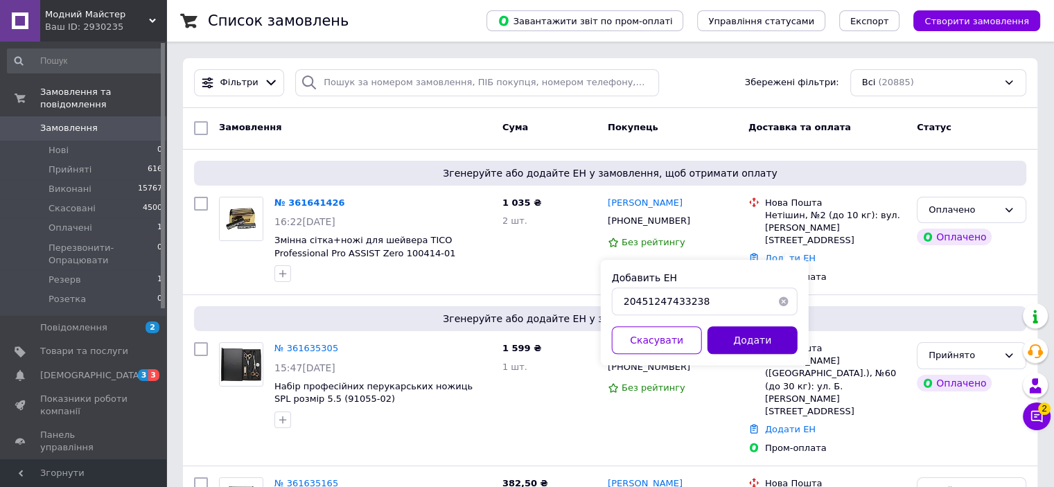
click at [737, 333] on button "Додати" at bounding box center [753, 340] width 90 height 28
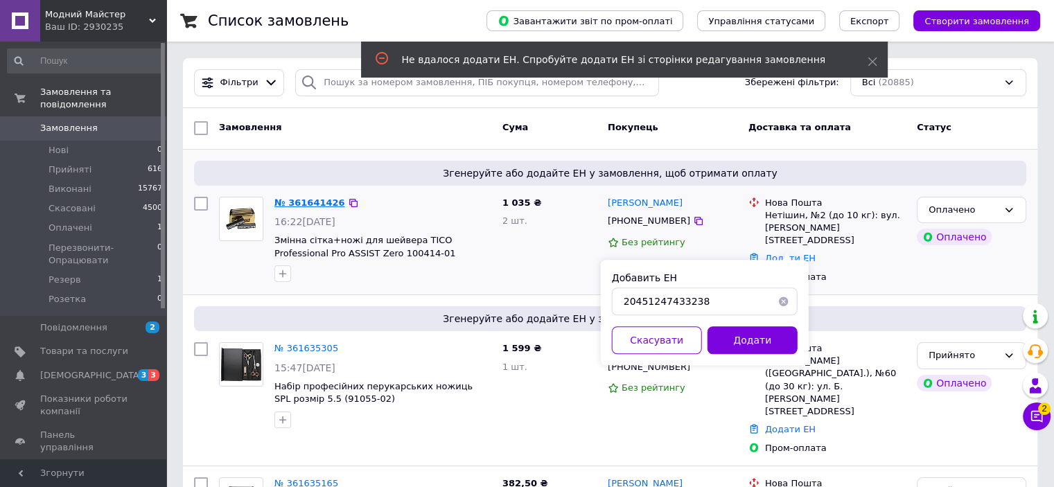
click at [313, 203] on link "№ 361641426" at bounding box center [309, 203] width 71 height 10
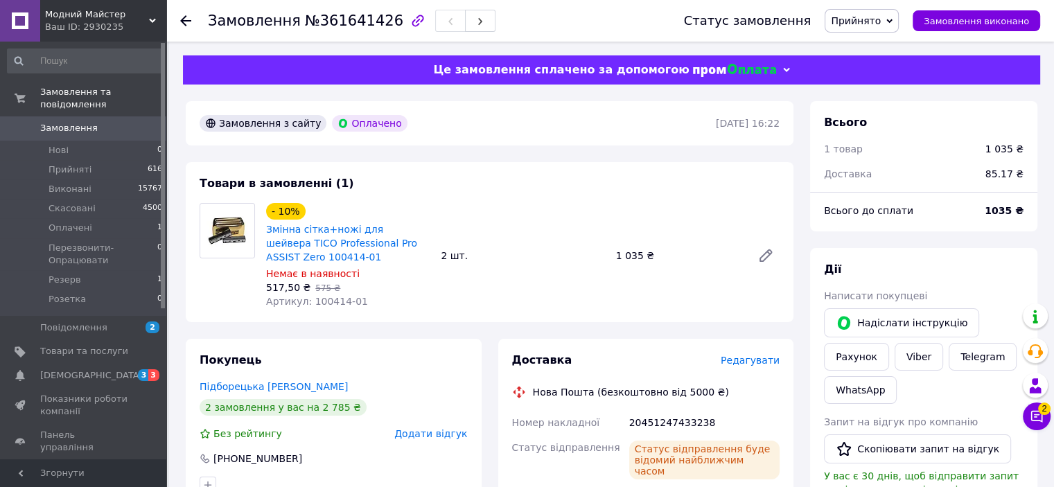
click at [110, 19] on span "Модний Майстер" at bounding box center [97, 14] width 104 height 12
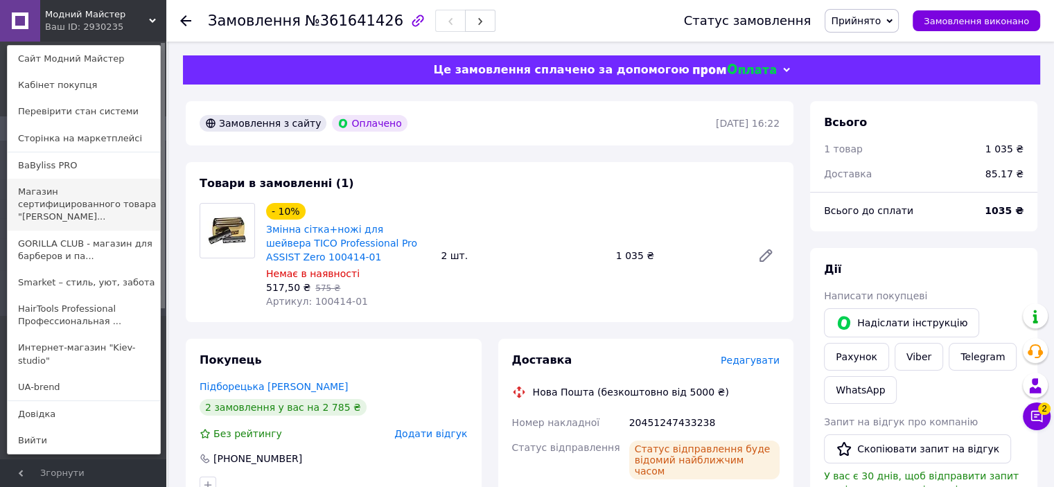
click at [115, 198] on link "Магазин сертифицированного товара "[PERSON_NAME]..." at bounding box center [84, 205] width 152 height 52
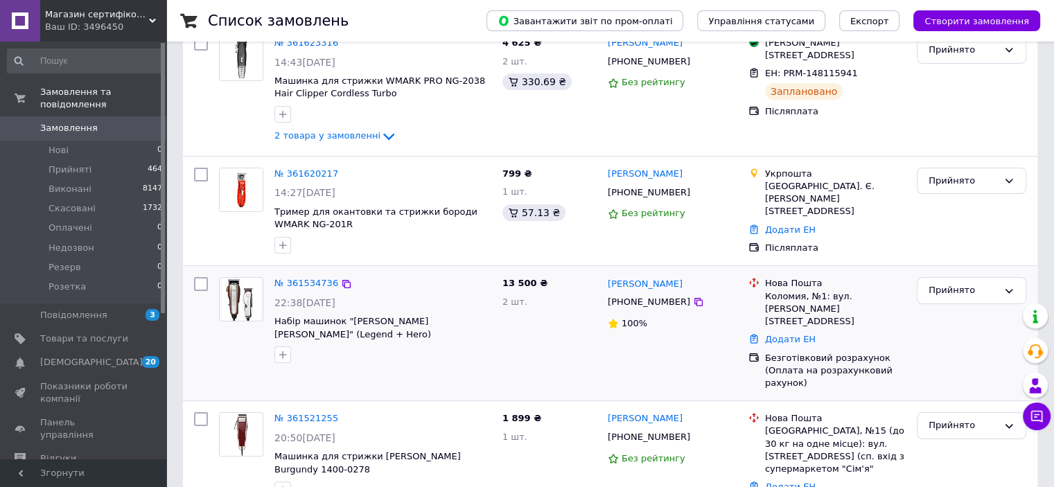
scroll to position [208, 0]
click at [401, 315] on span "Набір машинок "[PERSON_NAME] [PERSON_NAME]" (Legend + Hero)" at bounding box center [352, 327] width 157 height 24
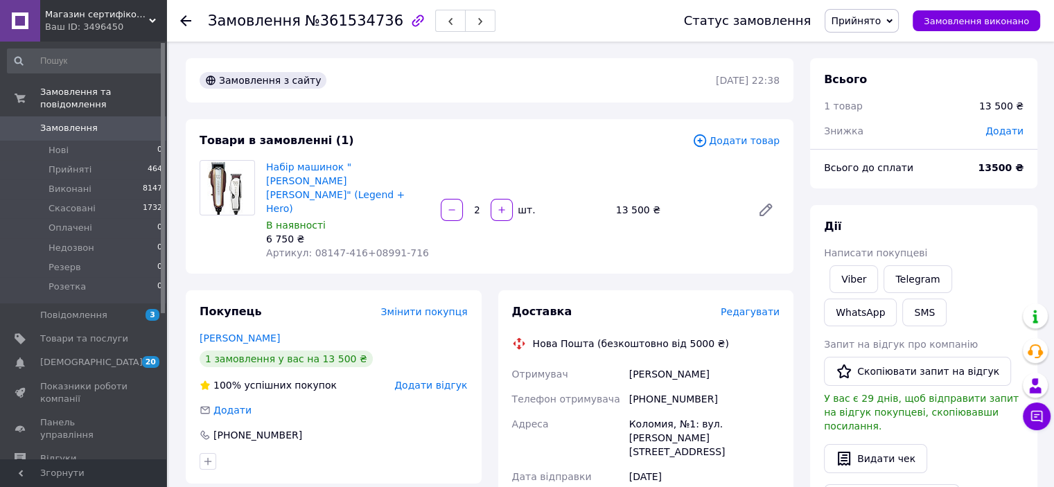
click at [671, 387] on div "[PHONE_NUMBER]" at bounding box center [705, 399] width 156 height 25
copy div "380973117763"
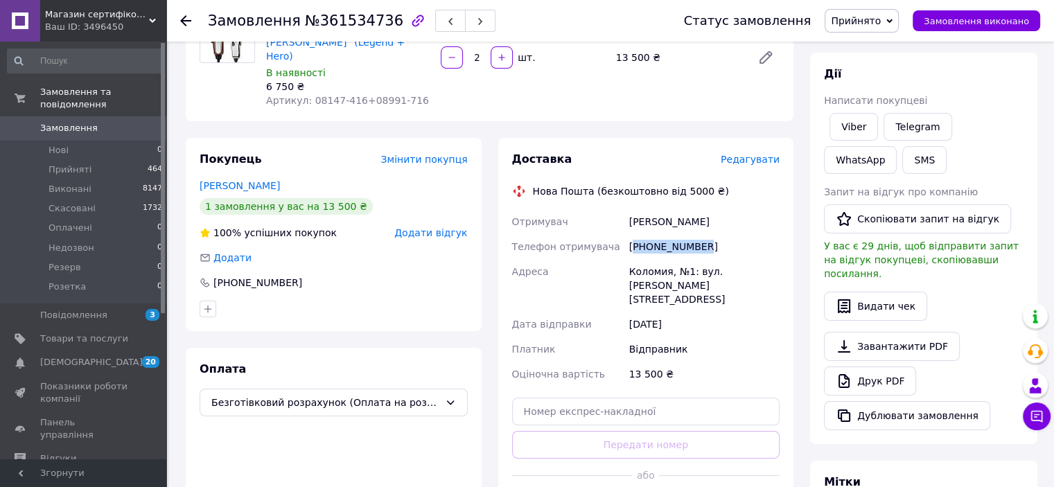
scroll to position [69, 0]
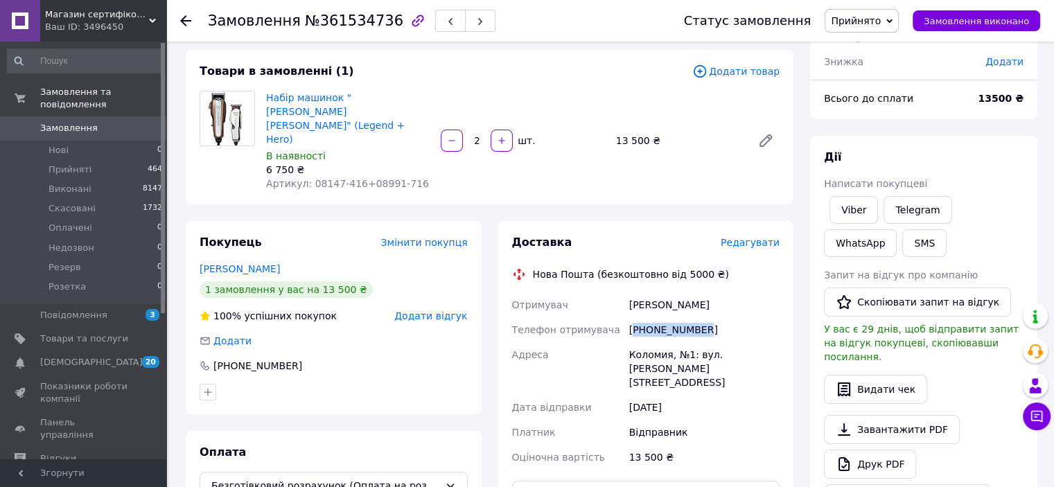
copy div "380973117763"
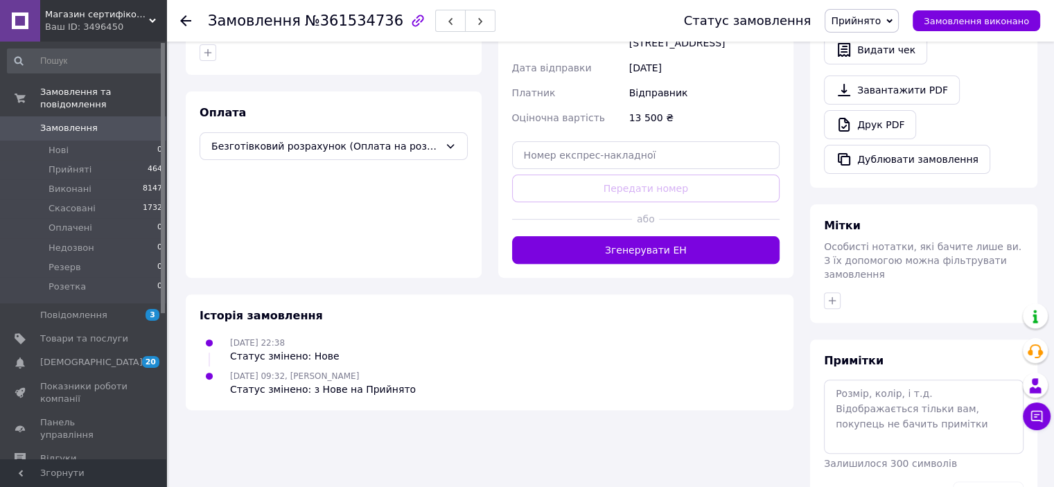
scroll to position [416, 0]
